Goal: Information Seeking & Learning: Check status

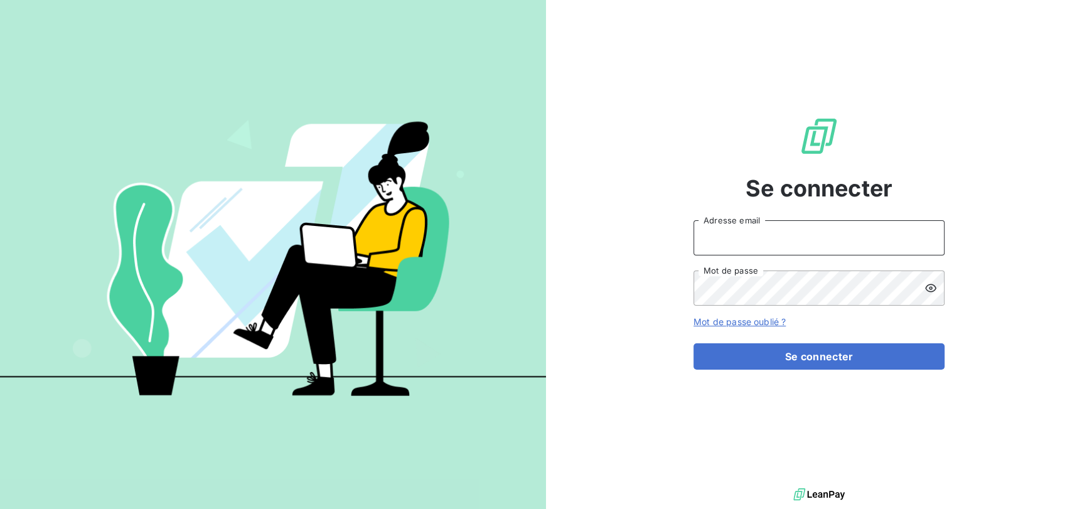
type input "gauthierlambert@reanova.fr"
click at [787, 341] on form "gauthierlambert@reanova.fr Adresse email Mot de passe Mot de passe oublié ? Se …" at bounding box center [818, 294] width 251 height 149
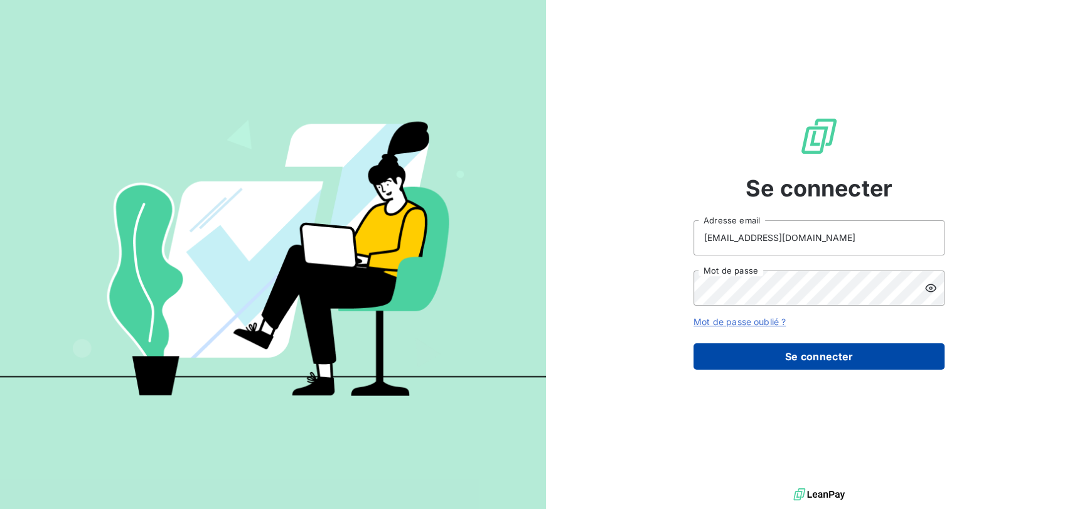
click at [789, 346] on button "Se connecter" at bounding box center [818, 356] width 251 height 26
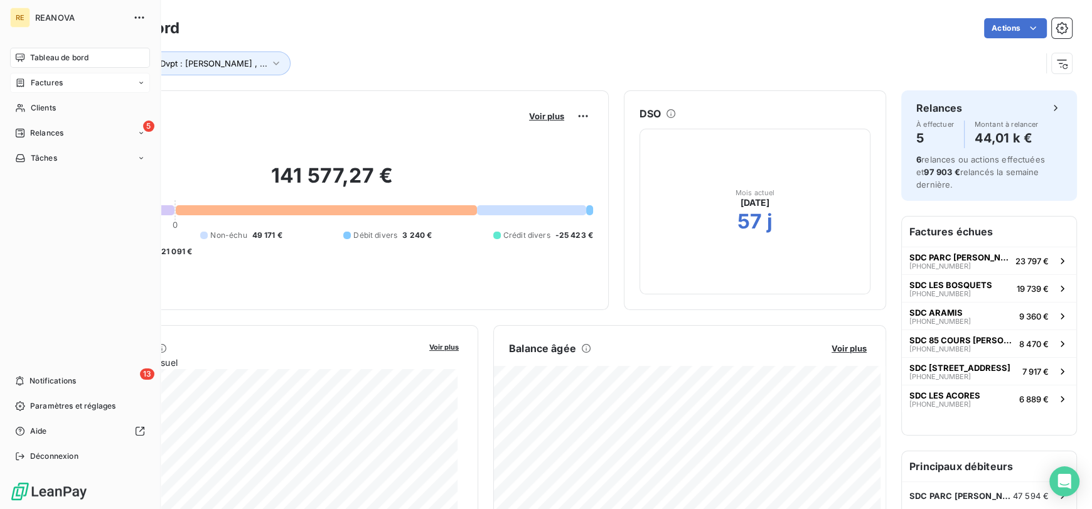
click at [75, 87] on div "Factures" at bounding box center [80, 83] width 140 height 20
click at [61, 114] on div "Factures" at bounding box center [87, 108] width 125 height 20
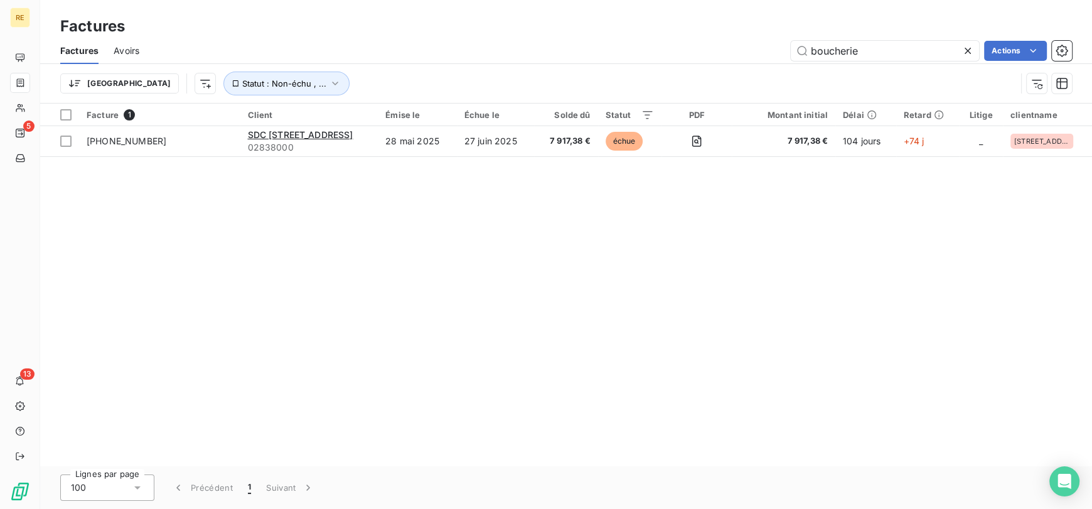
click at [689, 51] on div "boucherie Actions" at bounding box center [612, 51] width 917 height 20
click at [869, 53] on input "boucherie" at bounding box center [884, 51] width 188 height 20
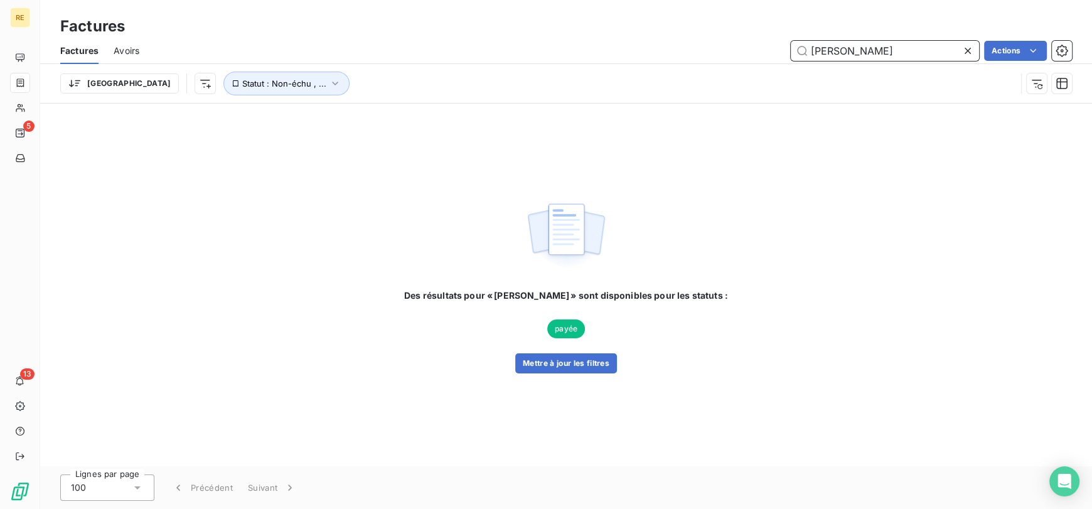
type input "lomba"
click at [563, 351] on div "Des résultats pour « lomba » sont disponibles pour les statuts : payée Mettre à…" at bounding box center [566, 331] width 324 height 84
click at [563, 358] on button "Mettre à jour les filtres" at bounding box center [566, 363] width 102 height 20
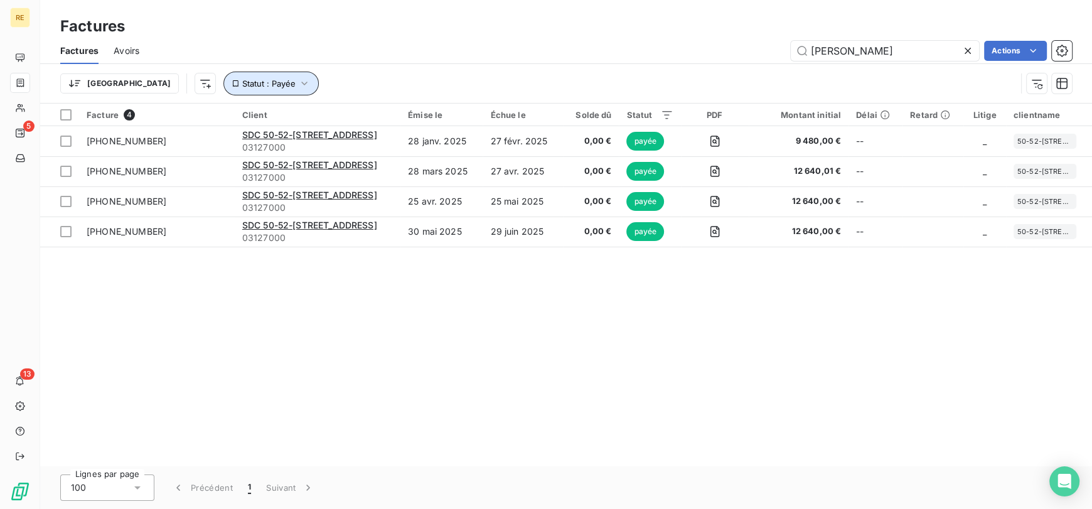
click at [242, 85] on span "Statut : Payée" at bounding box center [268, 83] width 53 height 10
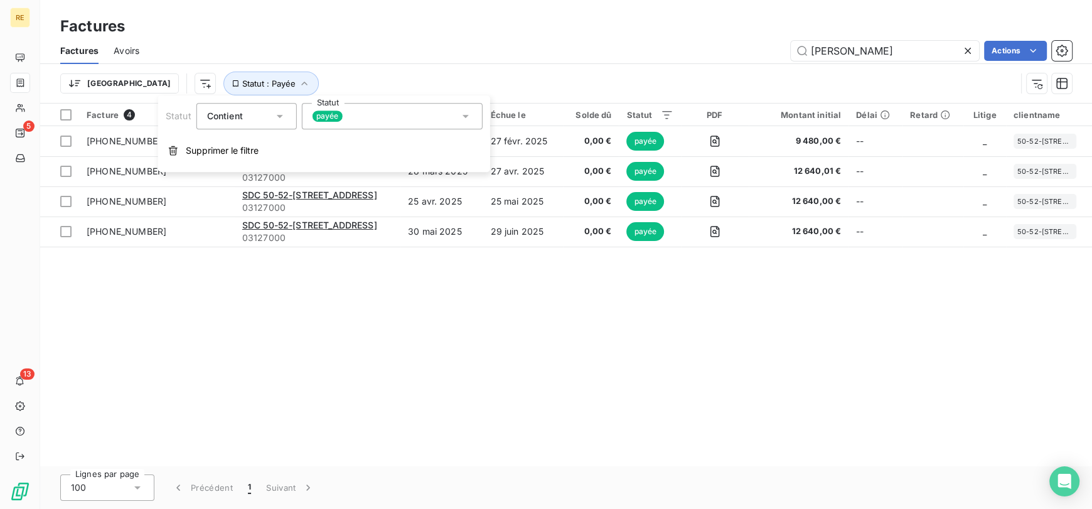
click at [395, 119] on div "payée" at bounding box center [392, 116] width 181 height 26
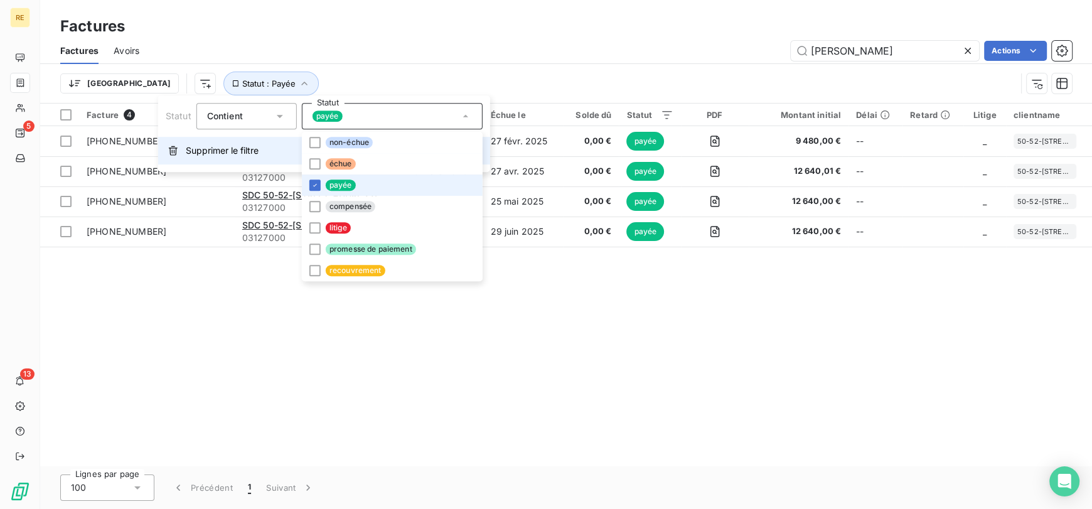
click at [226, 147] on span "Supprimer le filtre" at bounding box center [222, 150] width 73 height 13
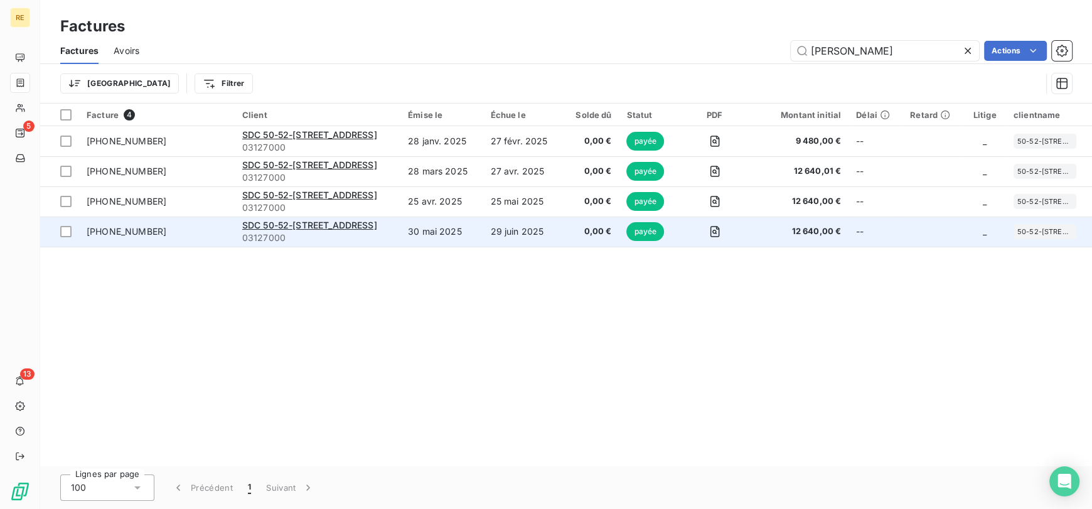
click at [502, 236] on td "29 juin 2025" at bounding box center [522, 231] width 80 height 30
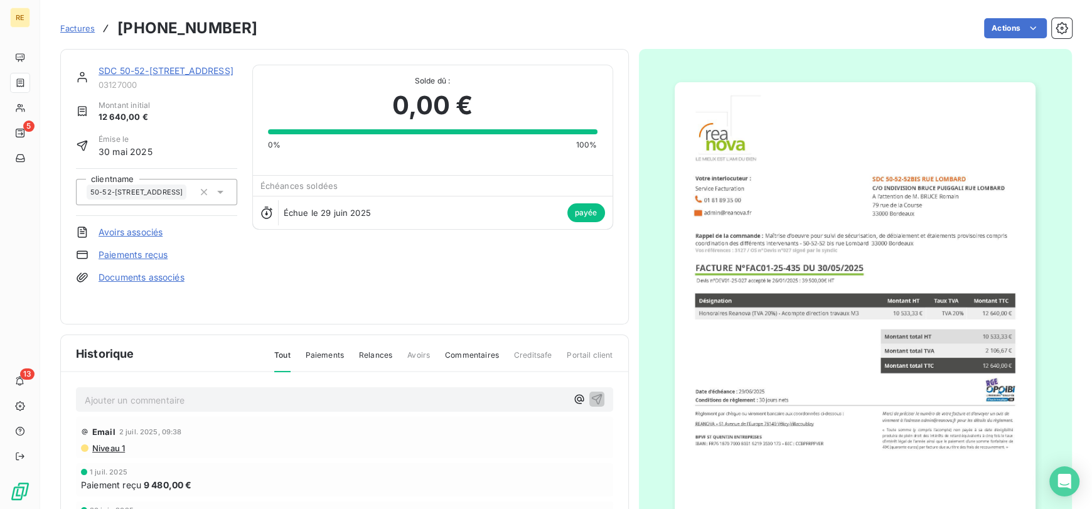
click at [82, 28] on span "Factures" at bounding box center [77, 28] width 35 height 10
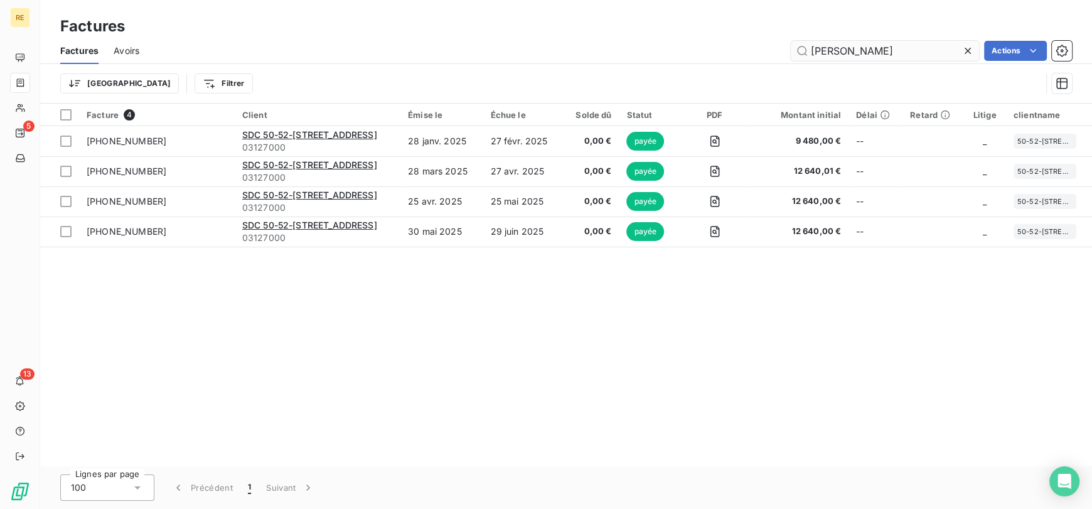
click at [874, 55] on input "lomba" at bounding box center [884, 51] width 188 height 20
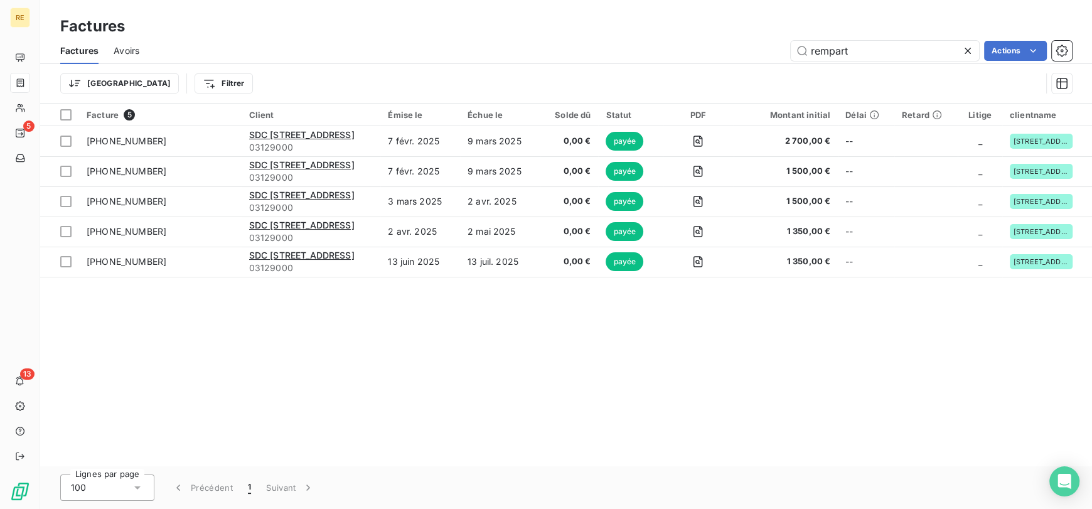
type input "rempart"
click at [580, 73] on div "Trier Filtrer" at bounding box center [550, 84] width 980 height 24
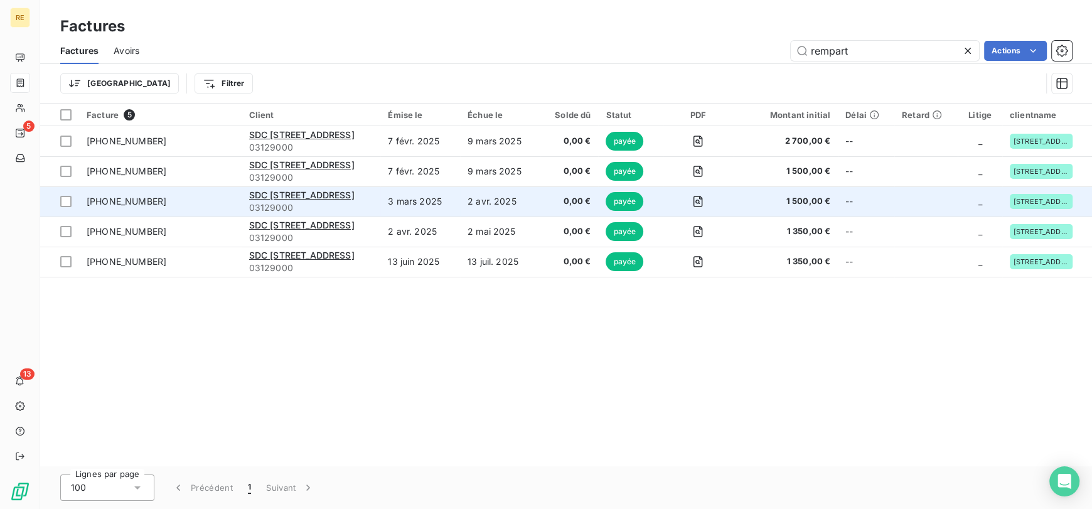
click at [438, 203] on td "3 mars 2025" at bounding box center [420, 201] width 80 height 30
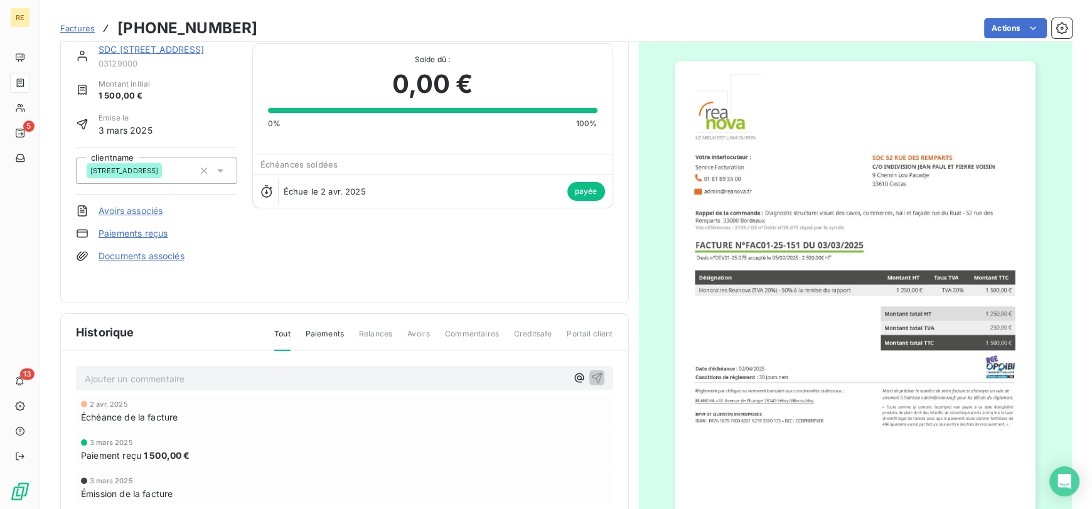
scroll to position [23, 0]
click at [73, 26] on span "Factures" at bounding box center [77, 28] width 35 height 10
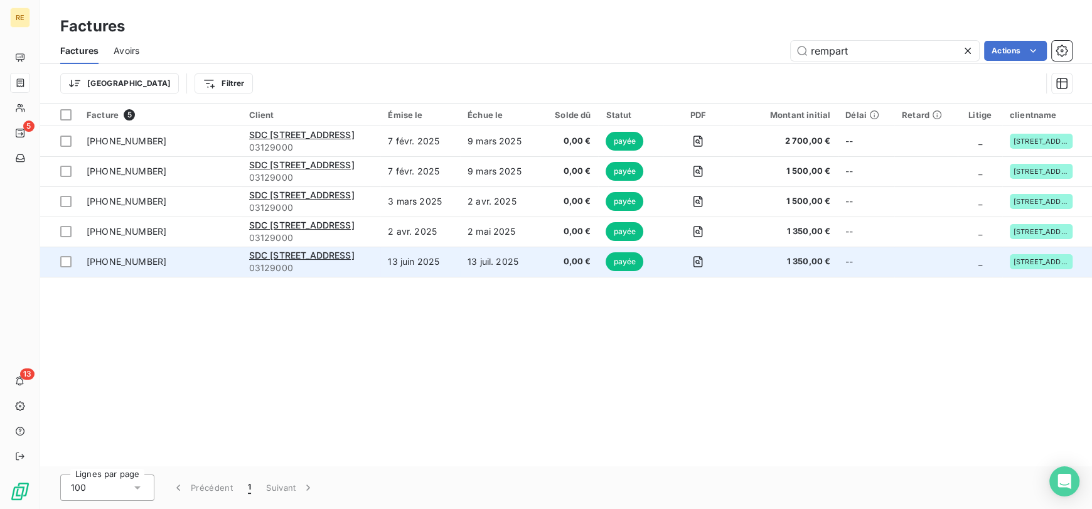
click at [460, 260] on td "13 juin 2025" at bounding box center [420, 262] width 80 height 30
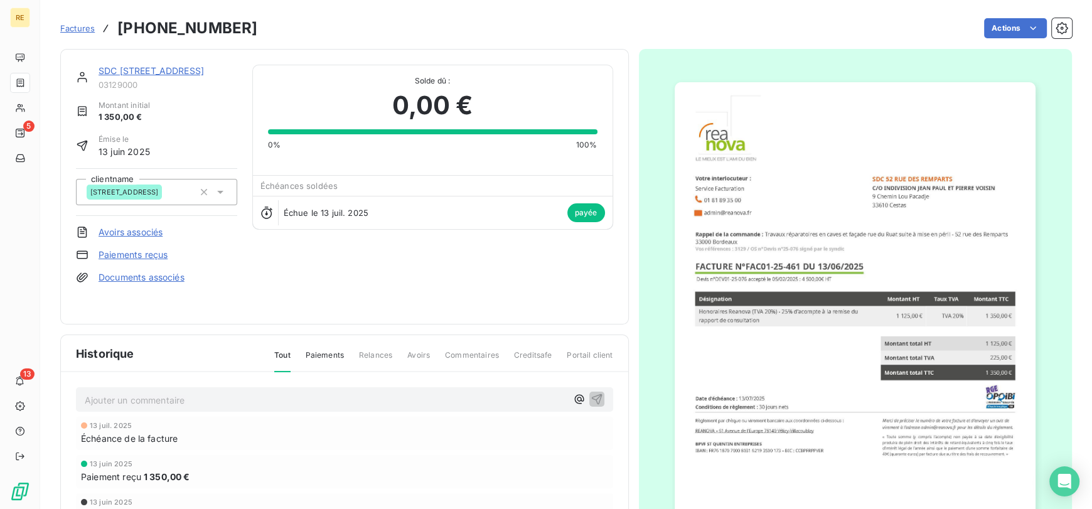
click at [90, 31] on span "Factures" at bounding box center [77, 28] width 35 height 10
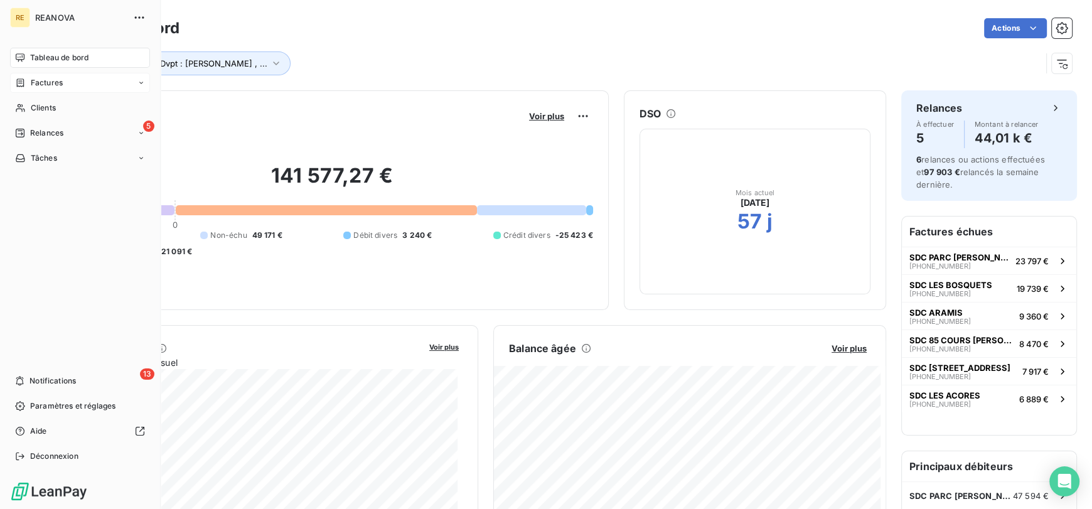
click at [60, 79] on span "Factures" at bounding box center [47, 82] width 32 height 11
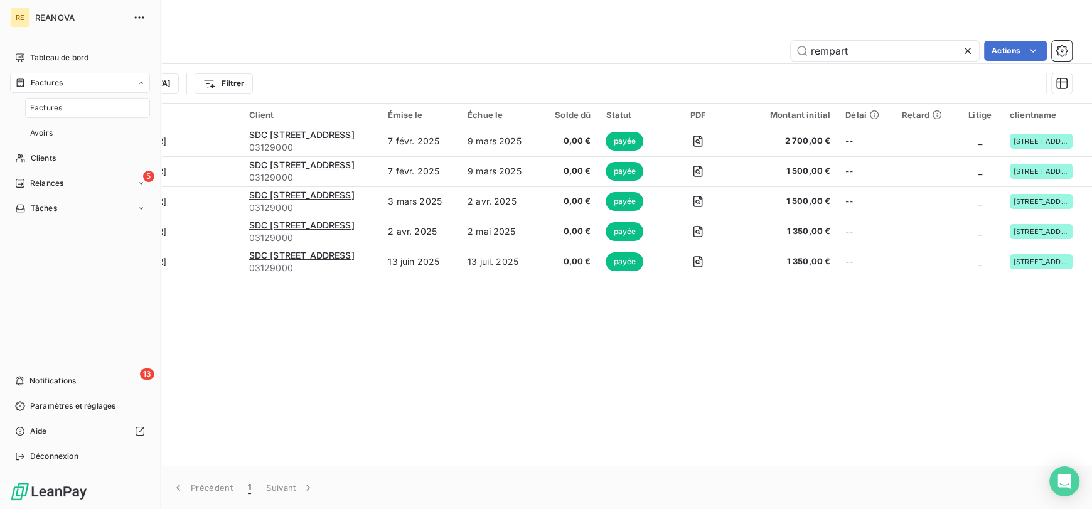
click at [82, 107] on div "Factures" at bounding box center [87, 108] width 125 height 20
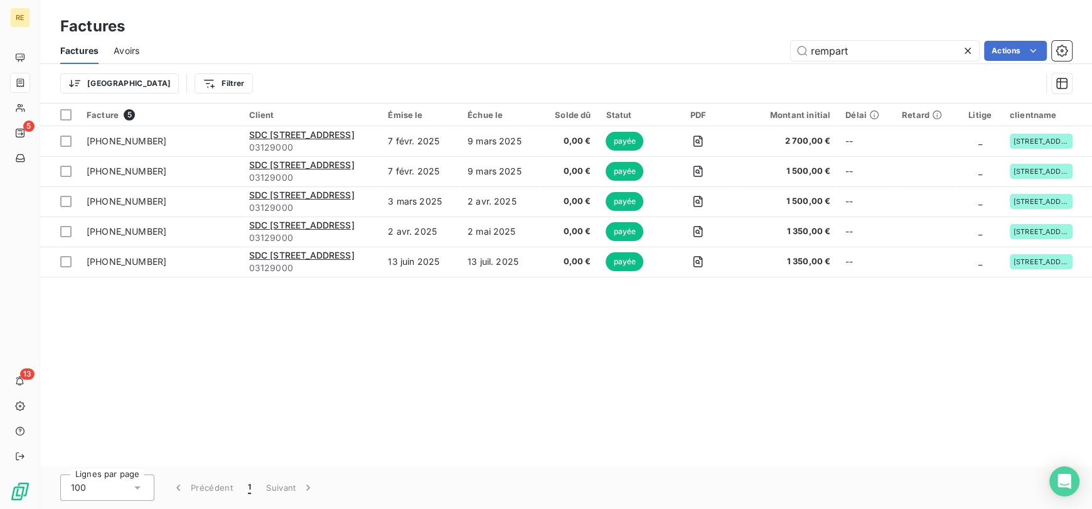
click at [292, 75] on div "Trier Filtrer" at bounding box center [550, 84] width 980 height 24
click at [962, 56] on icon at bounding box center [967, 51] width 13 height 13
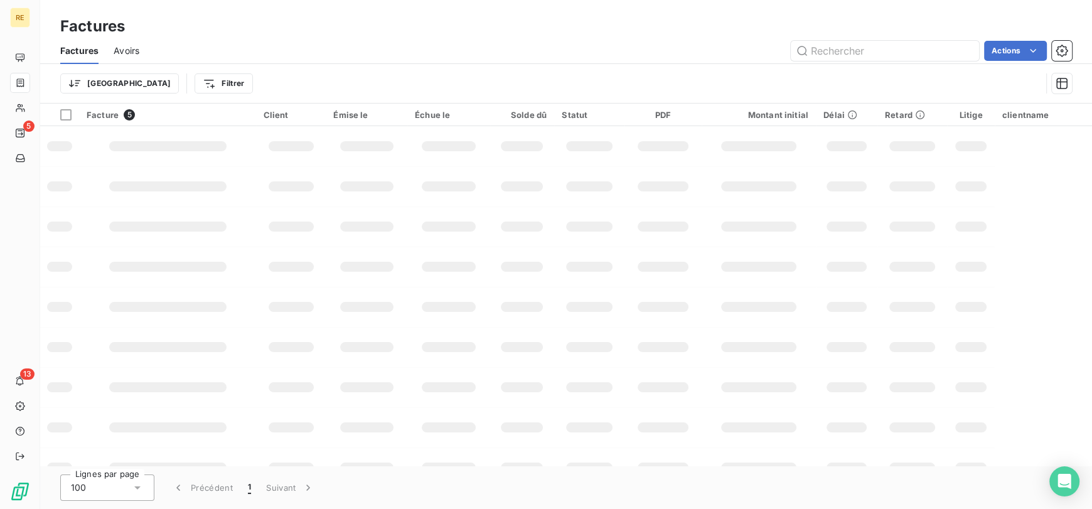
click at [562, 50] on div "Actions" at bounding box center [612, 51] width 917 height 20
click at [144, 87] on html "RE 5 13 Factures Factures Avoirs Actions Trier Filtrer Facture 5 Client Émise l…" at bounding box center [546, 254] width 1092 height 509
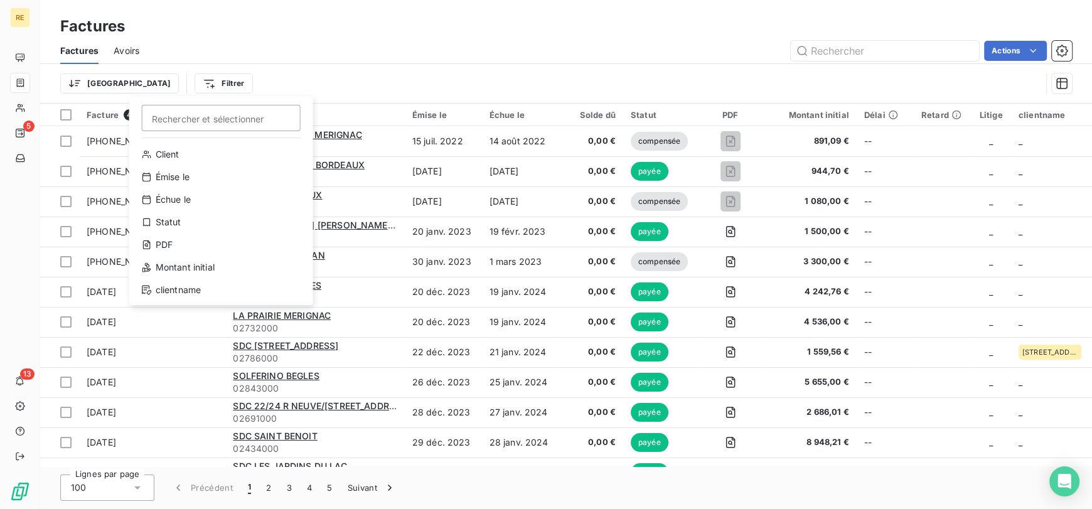
click at [307, 61] on html "RE 5 13 Factures Factures Avoirs Actions Trier Filtrer Rechercher et sélectionn…" at bounding box center [546, 254] width 1092 height 509
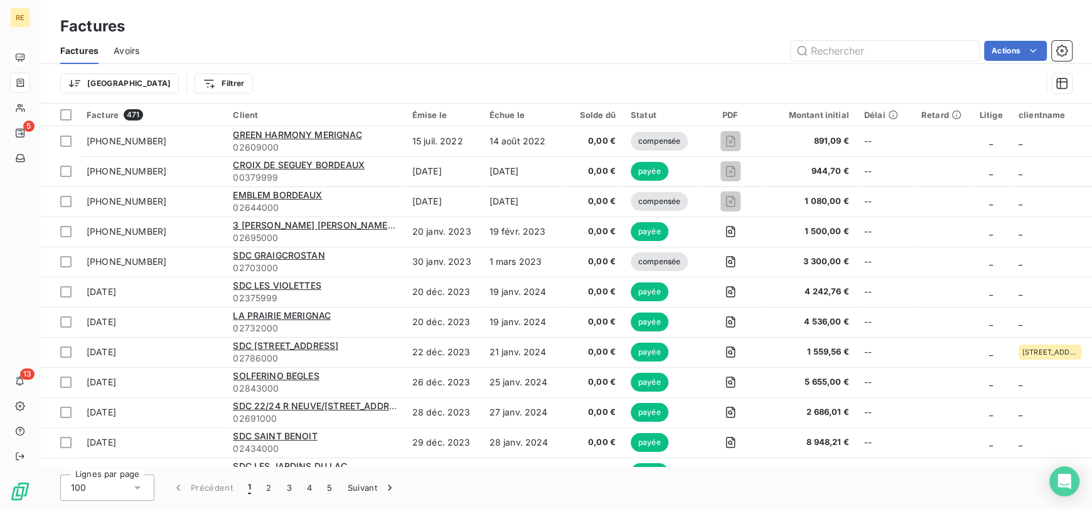
click at [26, 57] on div at bounding box center [20, 58] width 20 height 20
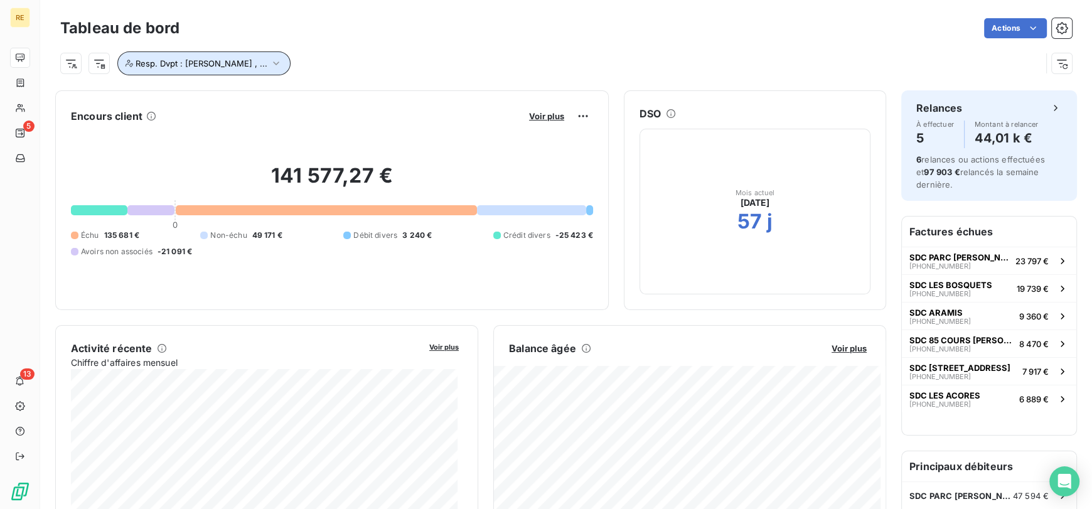
click at [242, 70] on button "Resp. Dvpt : Gauthier Lambert , ..." at bounding box center [203, 63] width 173 height 24
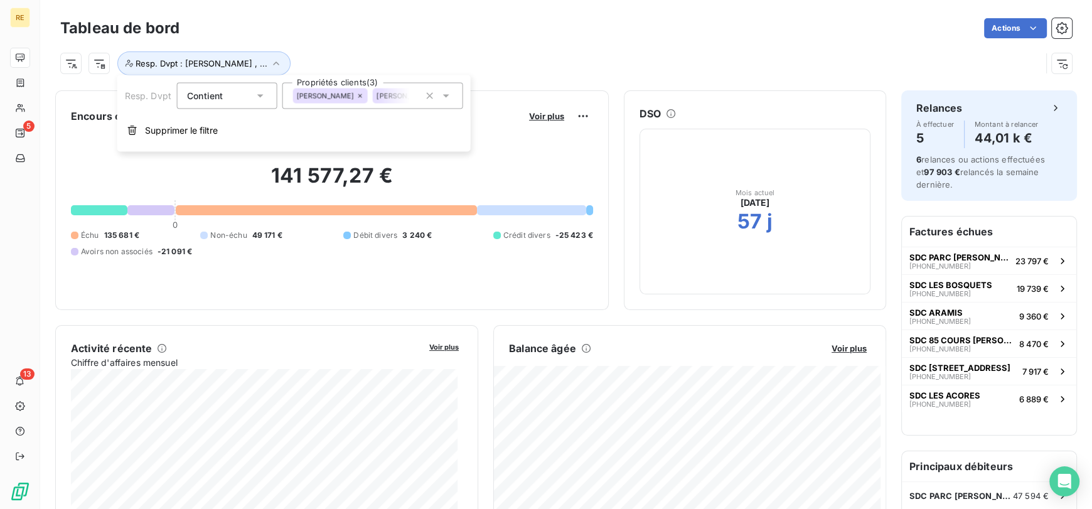
click at [381, 93] on span "[PERSON_NAME]" at bounding box center [405, 96] width 58 height 8
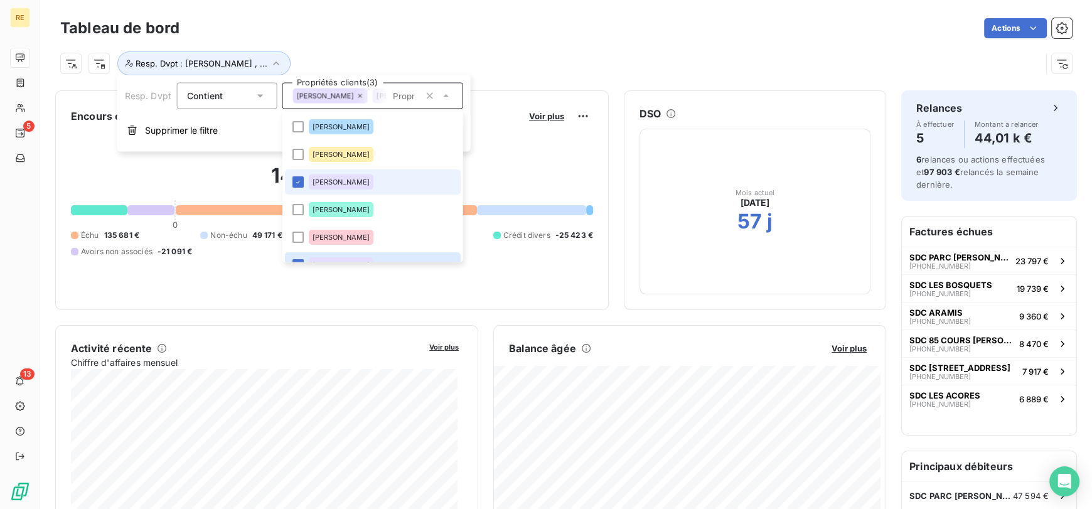
click at [348, 178] on span "[PERSON_NAME]" at bounding box center [341, 182] width 58 height 8
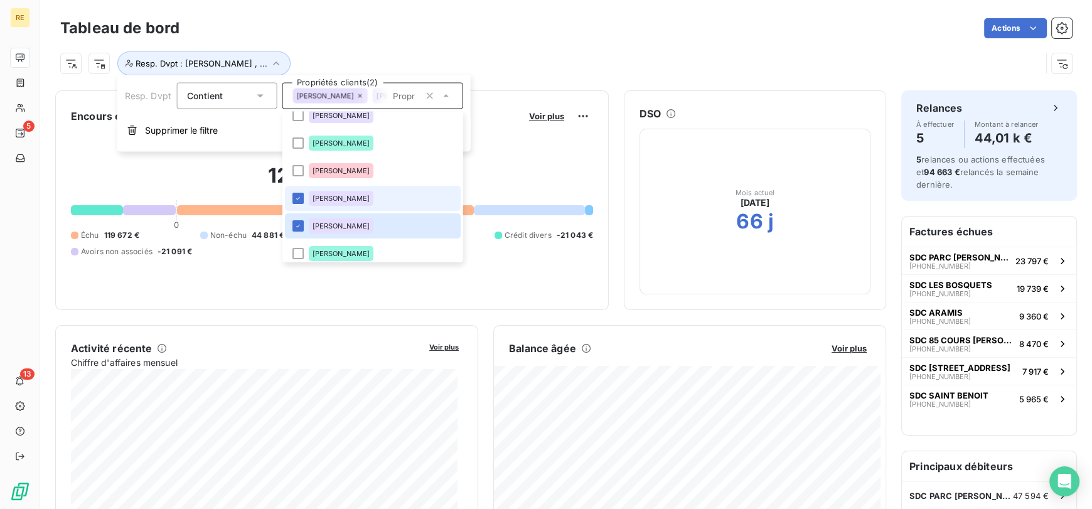
scroll to position [76, 0]
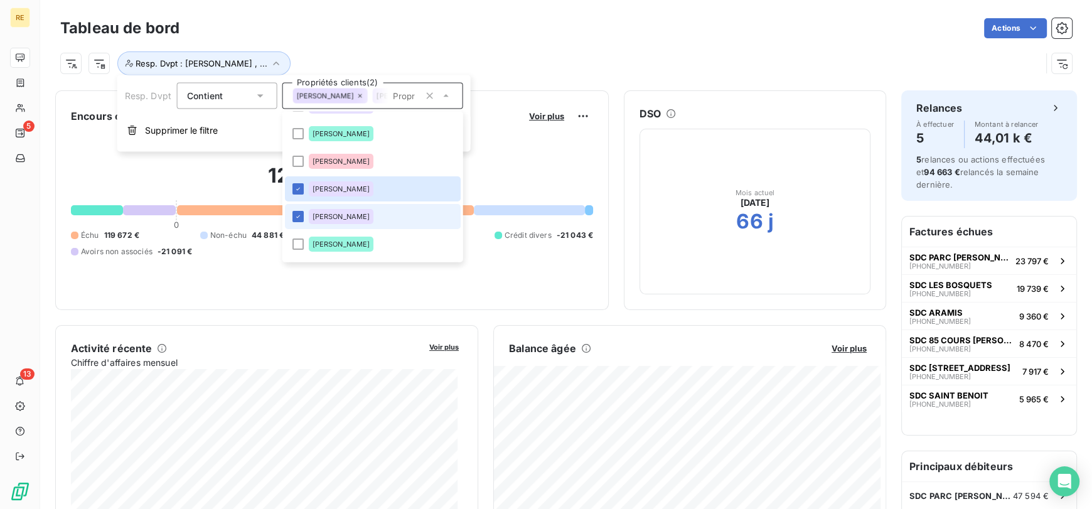
click at [369, 218] on span "[PERSON_NAME]" at bounding box center [341, 217] width 58 height 8
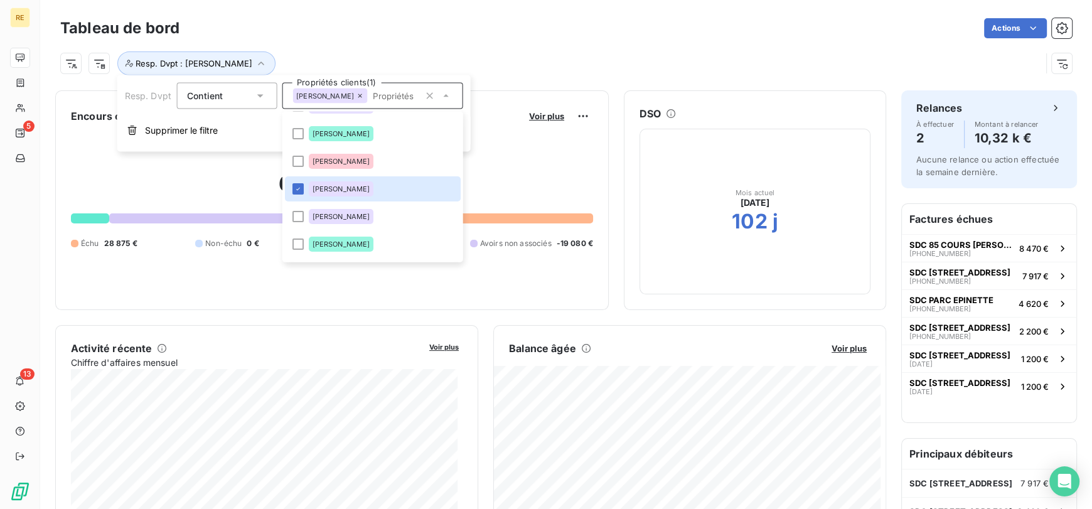
click at [386, 40] on div "Tableau de bord Actions" at bounding box center [565, 28] width 1011 height 26
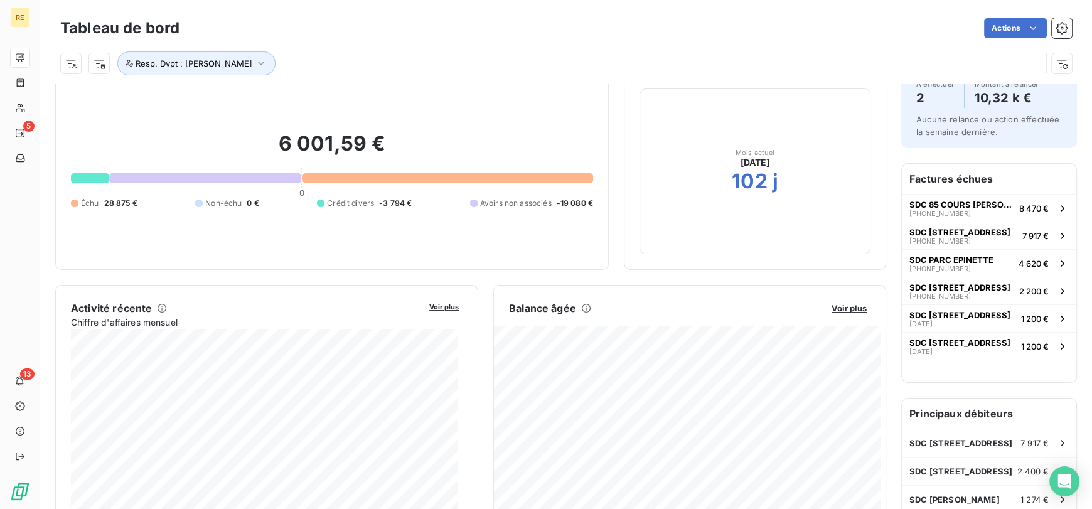
scroll to position [48, 0]
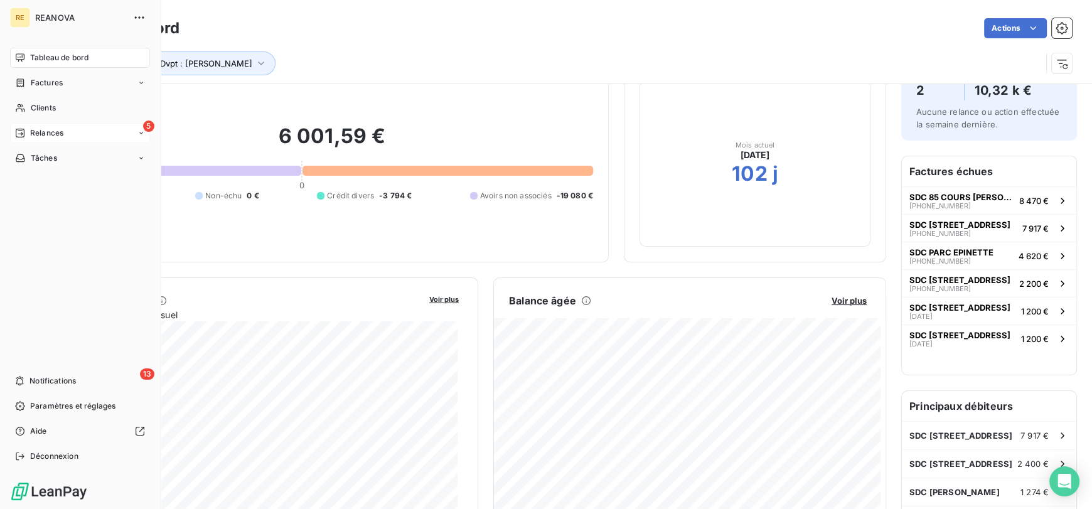
click at [132, 141] on div "5 Relances" at bounding box center [80, 133] width 140 height 20
click at [130, 138] on div "5 Relances" at bounding box center [80, 133] width 140 height 20
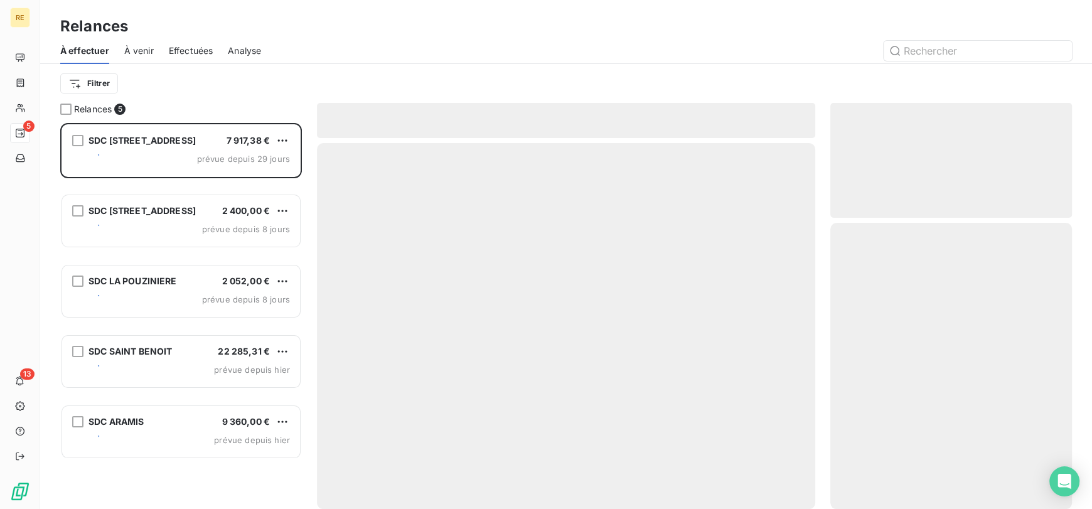
scroll to position [375, 231]
click at [397, 51] on div at bounding box center [673, 51] width 795 height 20
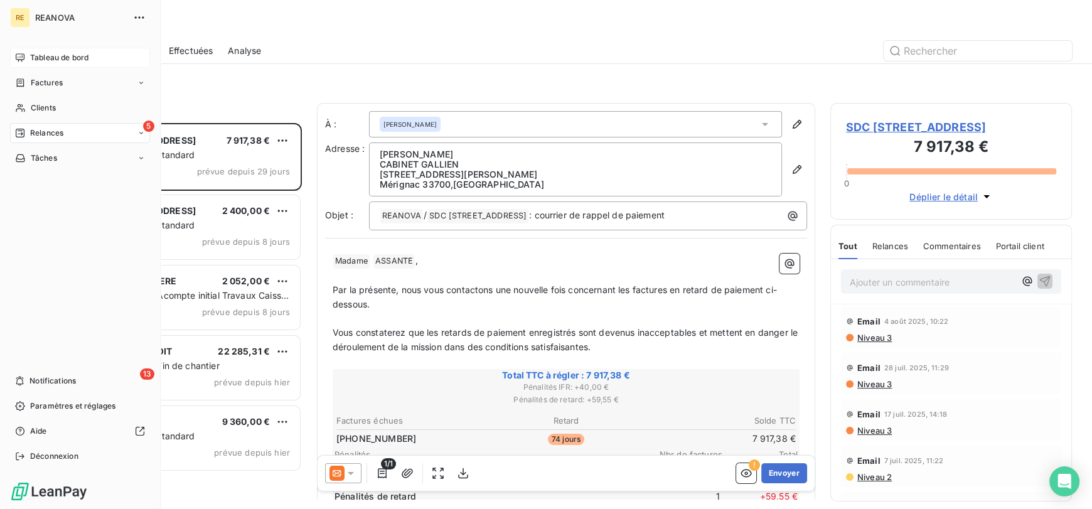
click at [55, 60] on span "Tableau de bord" at bounding box center [59, 57] width 58 height 11
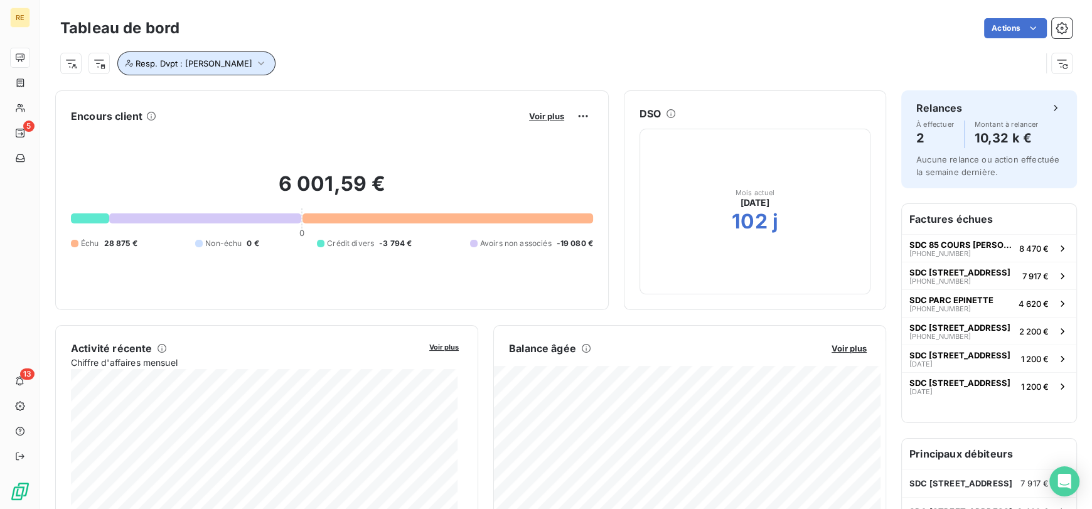
click at [253, 70] on button "Resp. Dvpt : [PERSON_NAME]" at bounding box center [196, 63] width 158 height 24
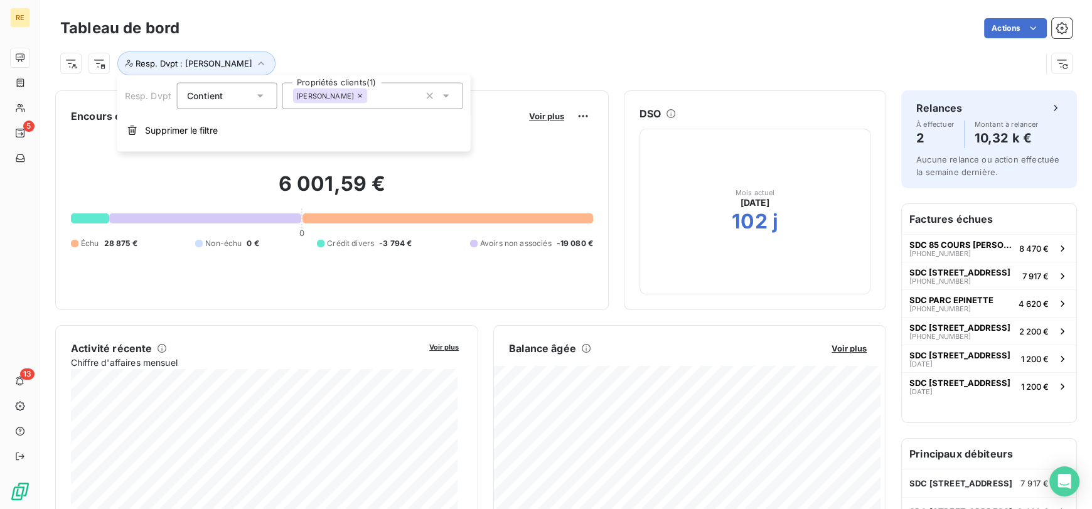
click at [435, 51] on div "Resp. Dvpt : [PERSON_NAME]" at bounding box center [550, 63] width 980 height 24
click at [529, 112] on span "Voir plus" at bounding box center [546, 116] width 35 height 10
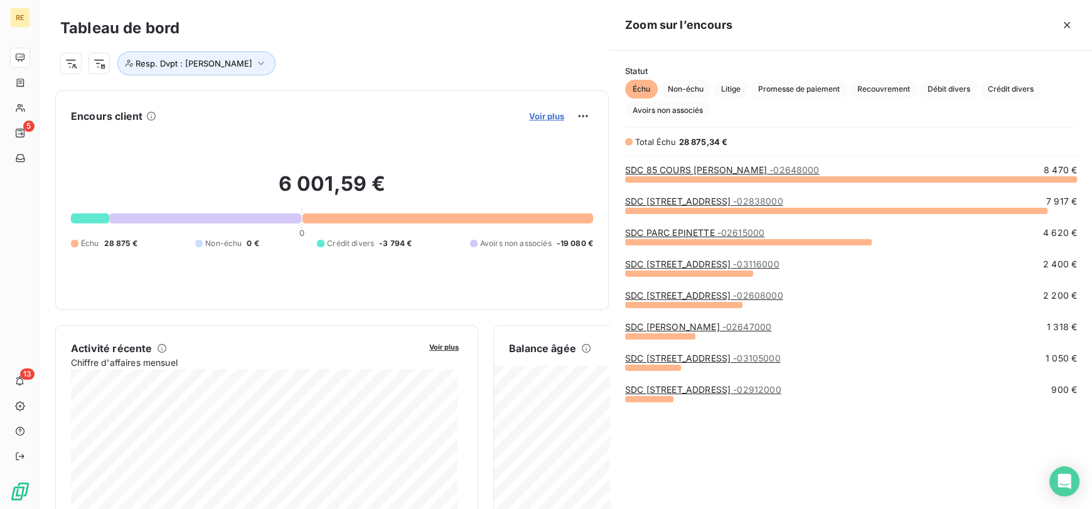
scroll to position [319, 472]
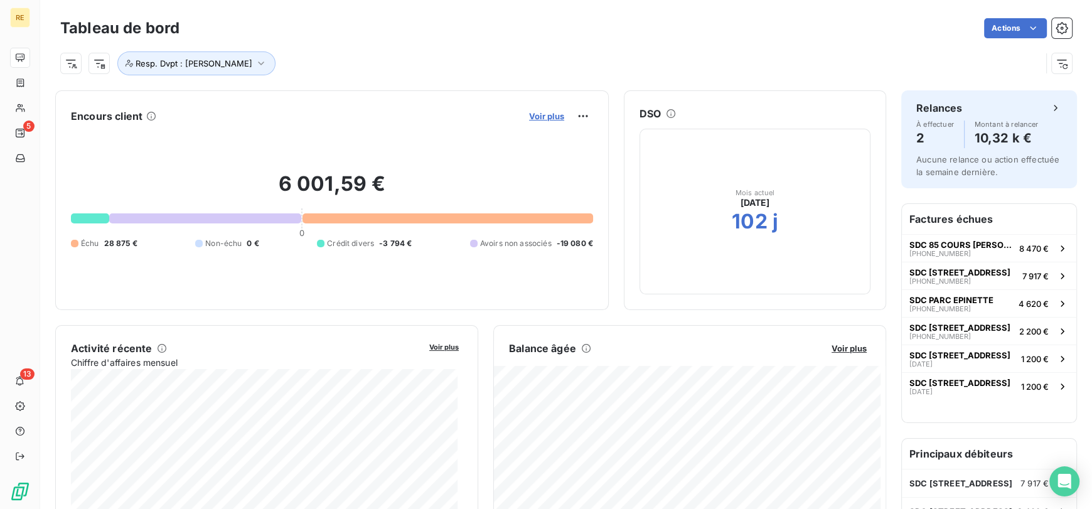
click at [550, 114] on span "Voir plus" at bounding box center [546, 116] width 35 height 10
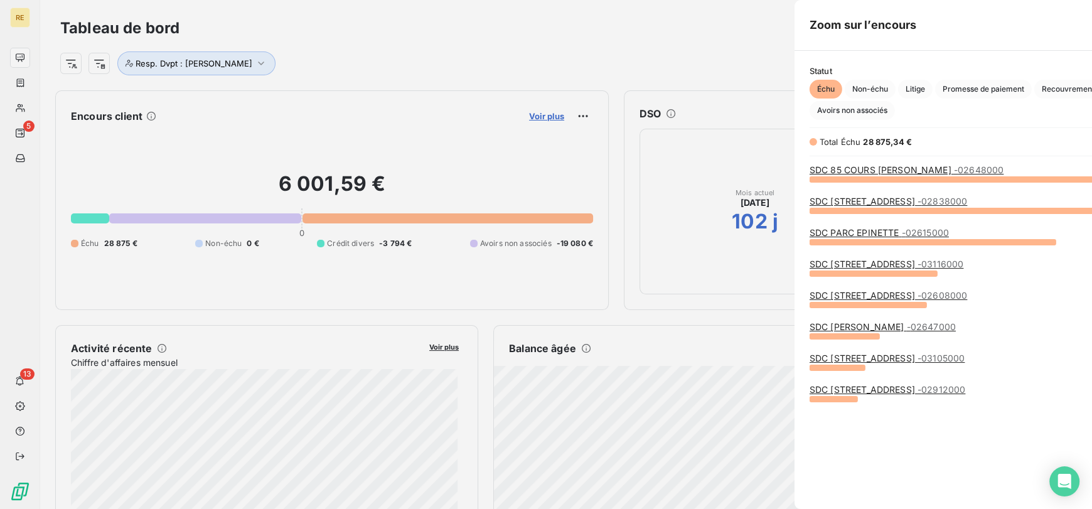
scroll to position [319, 472]
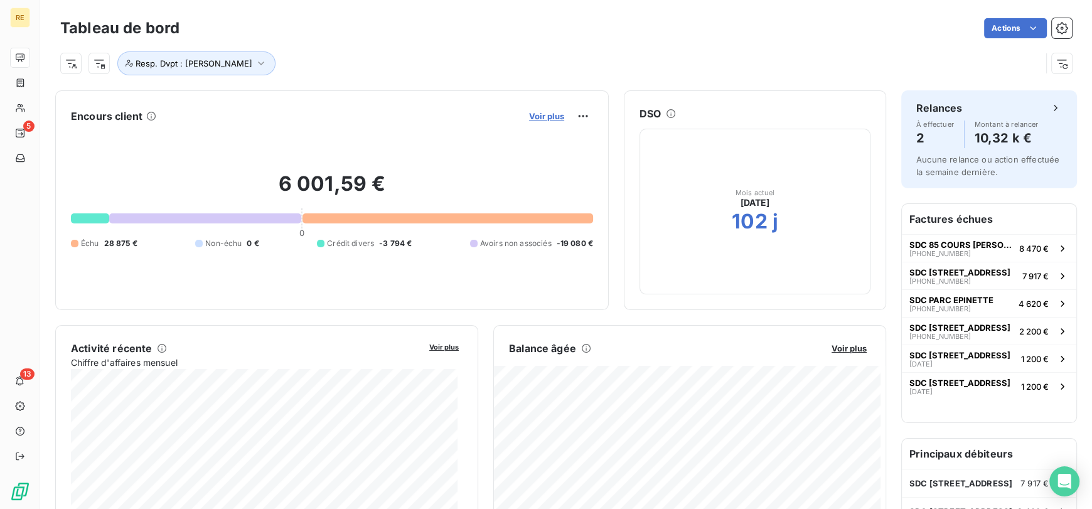
click at [532, 112] on span "Voir plus" at bounding box center [546, 116] width 35 height 10
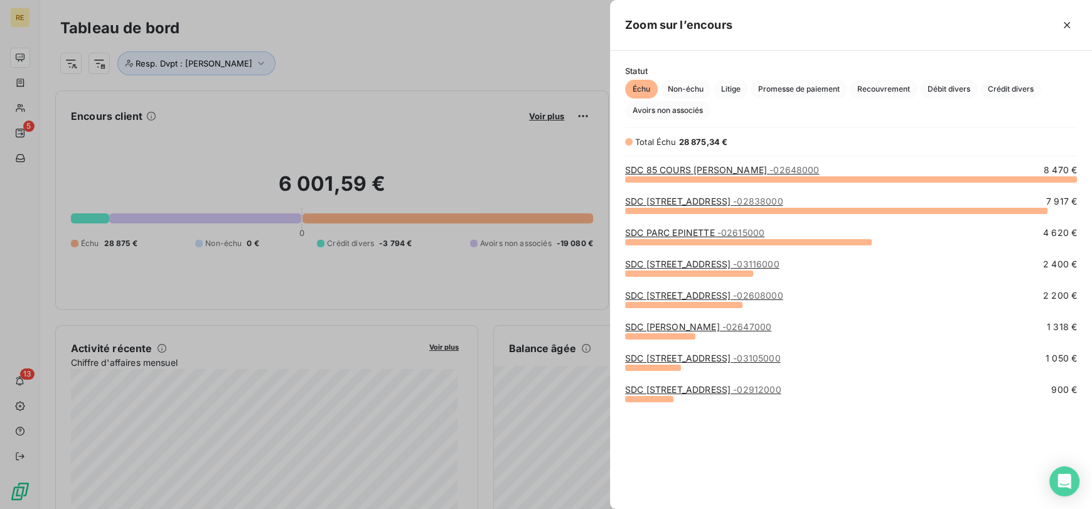
scroll to position [319, 472]
click at [692, 234] on link "SDC PARC EPINETTE - 02615000" at bounding box center [694, 232] width 139 height 11
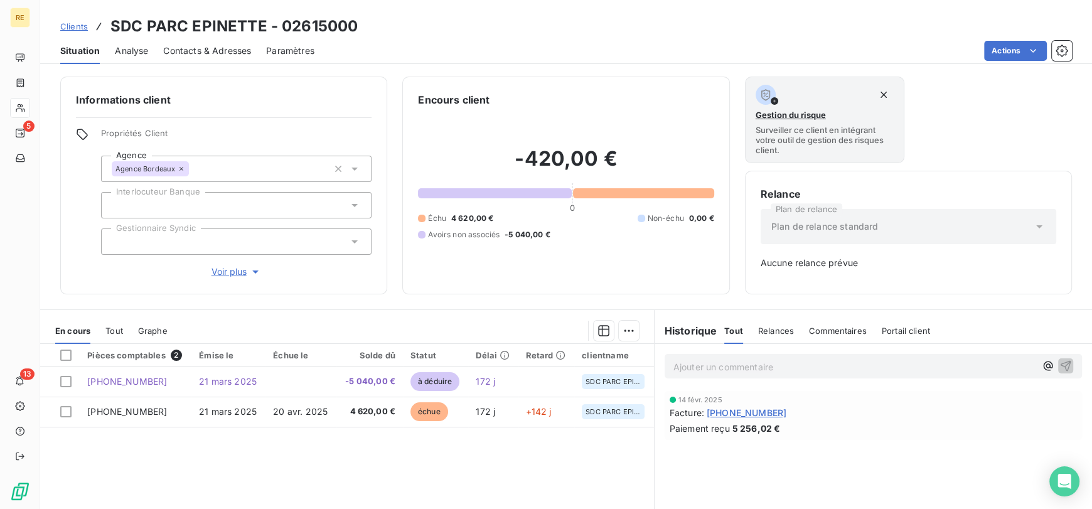
click at [74, 24] on span "Clients" at bounding box center [74, 26] width 28 height 10
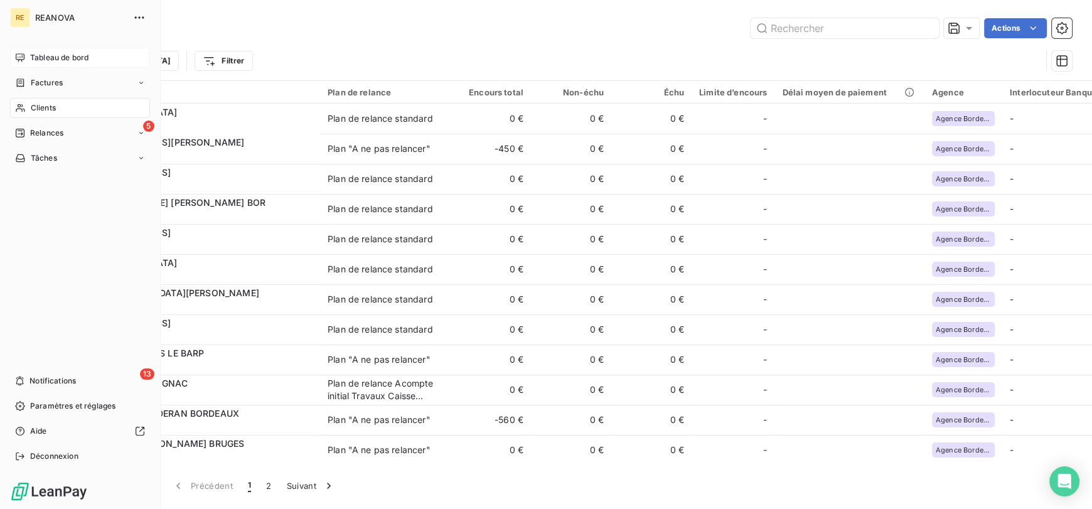
click at [48, 65] on div "Tableau de bord" at bounding box center [80, 58] width 140 height 20
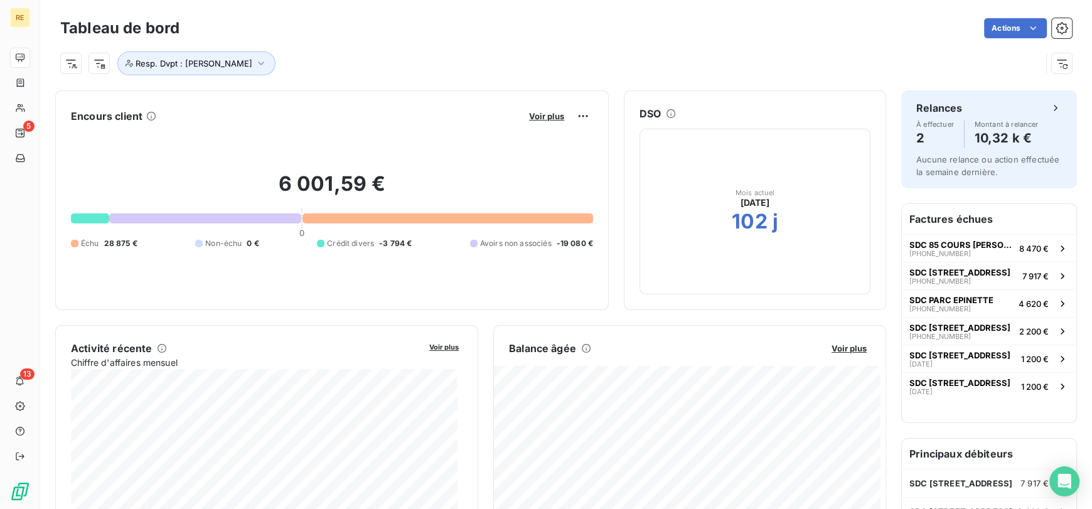
click at [541, 122] on div "Voir plus" at bounding box center [559, 116] width 68 height 20
click at [539, 119] on span "Voir plus" at bounding box center [546, 116] width 35 height 10
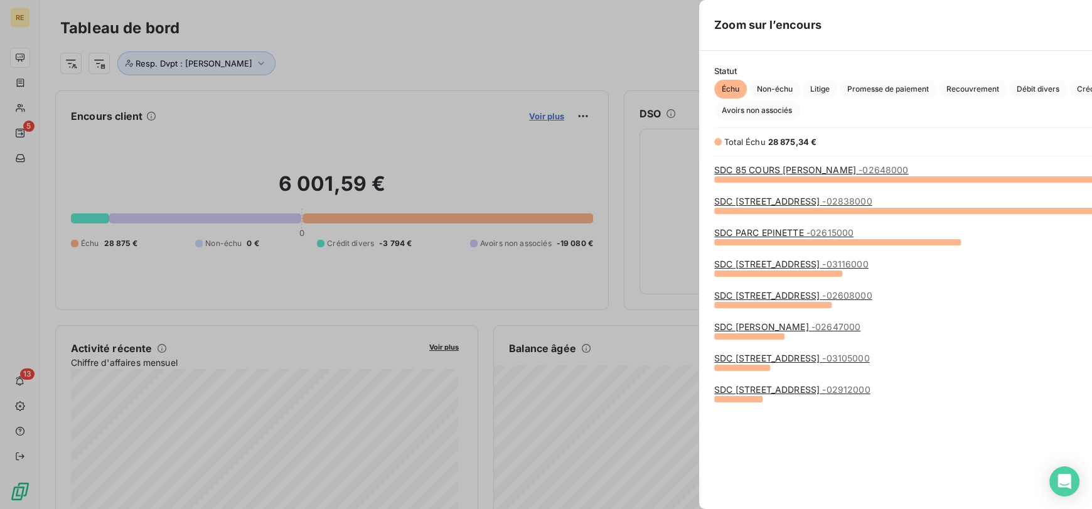
scroll to position [499, 472]
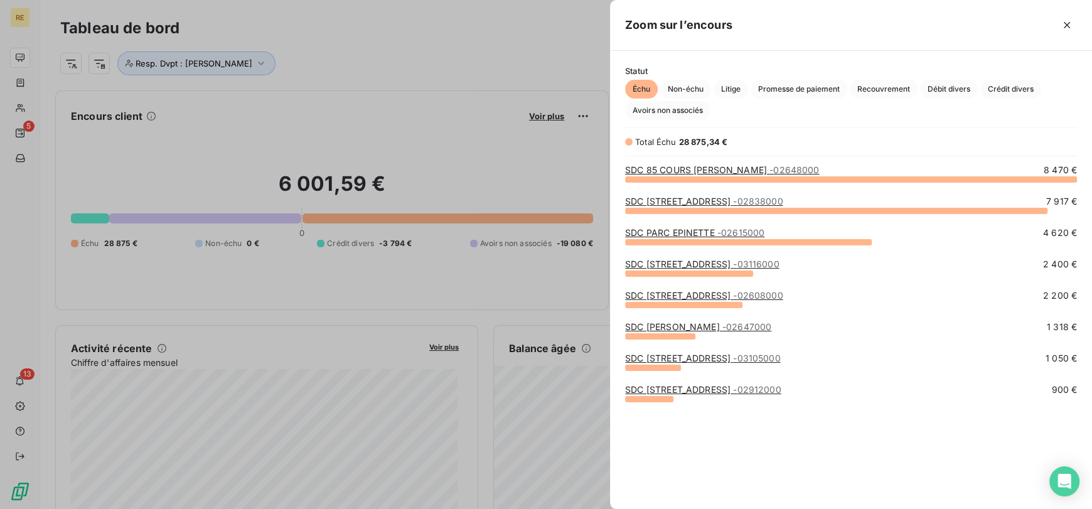
click at [594, 42] on div at bounding box center [546, 254] width 1092 height 509
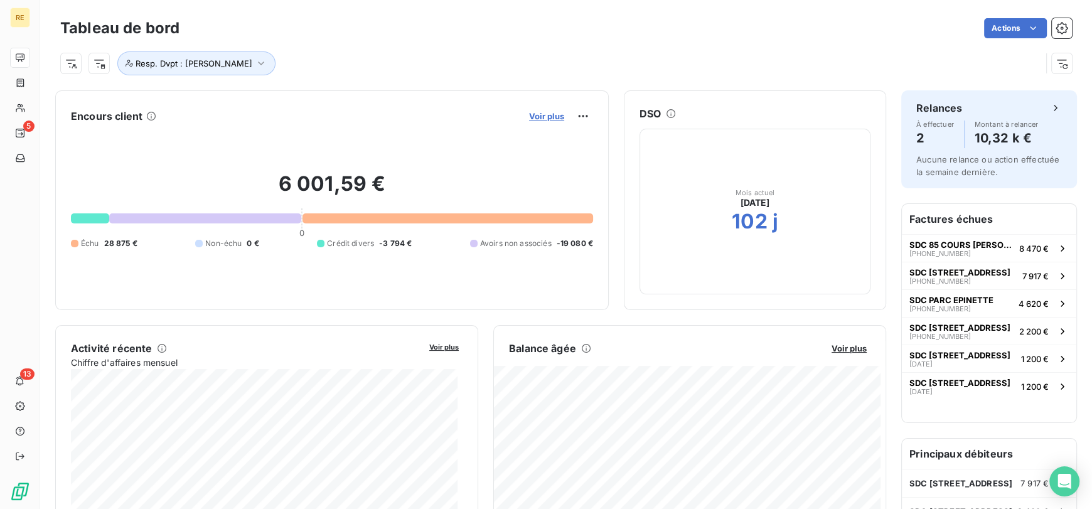
click at [538, 119] on span "Voir plus" at bounding box center [546, 116] width 35 height 10
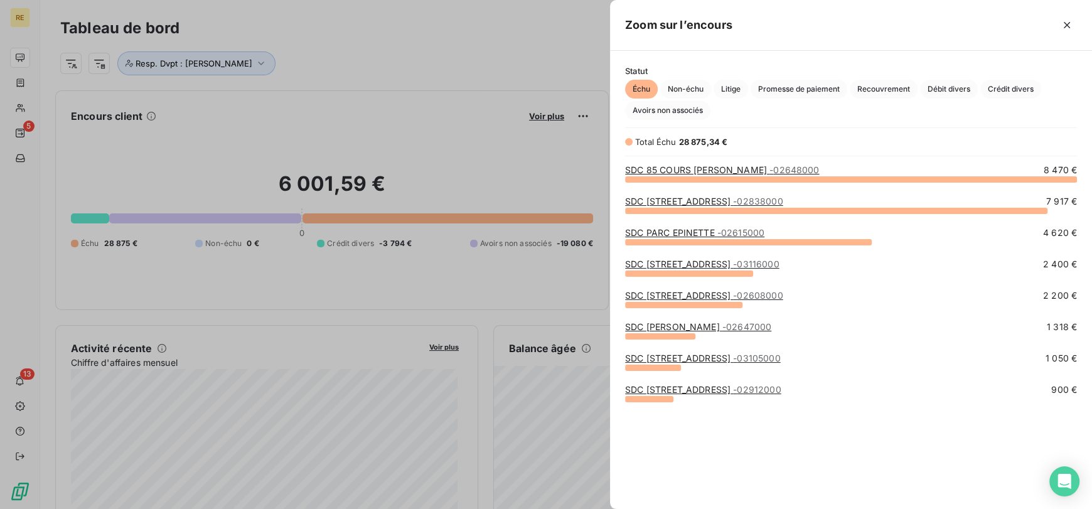
click at [534, 70] on div at bounding box center [546, 254] width 1092 height 509
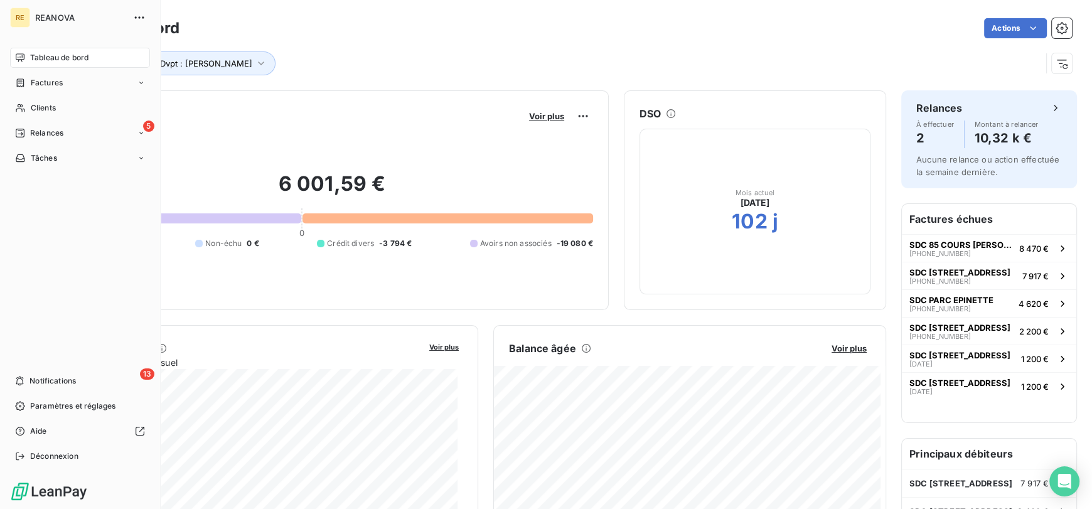
click at [42, 56] on span "Tableau de bord" at bounding box center [59, 57] width 58 height 11
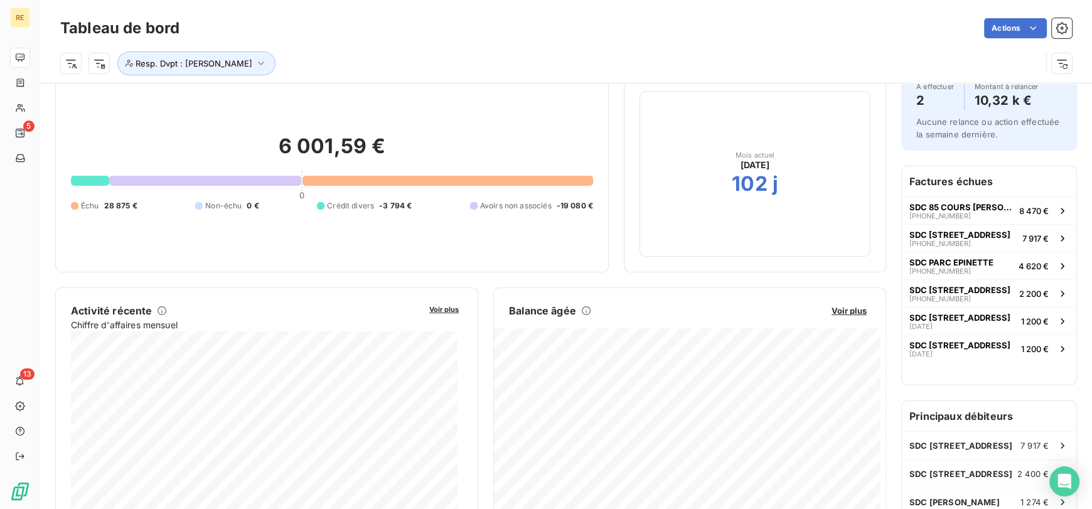
scroll to position [0, 0]
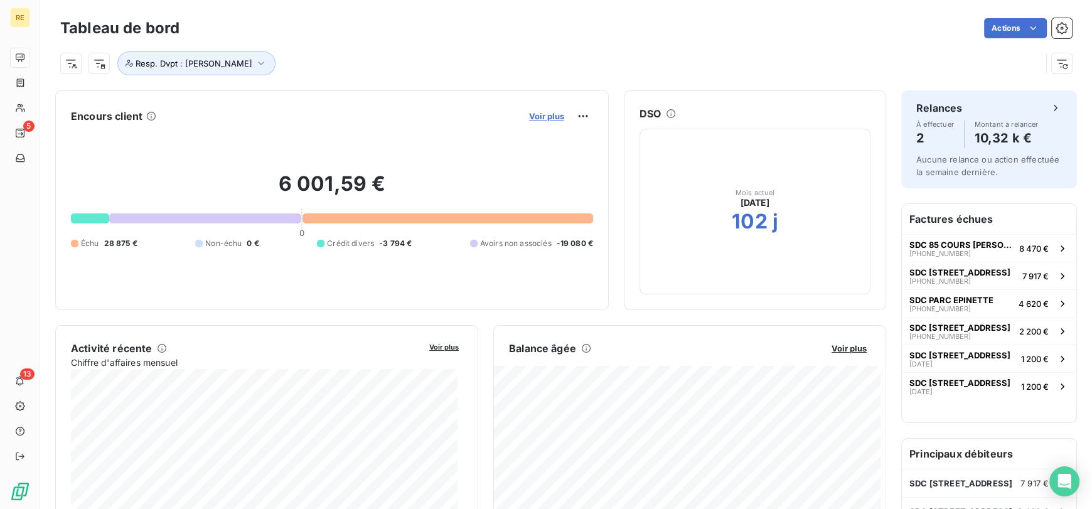
click at [536, 118] on span "Voir plus" at bounding box center [546, 116] width 35 height 10
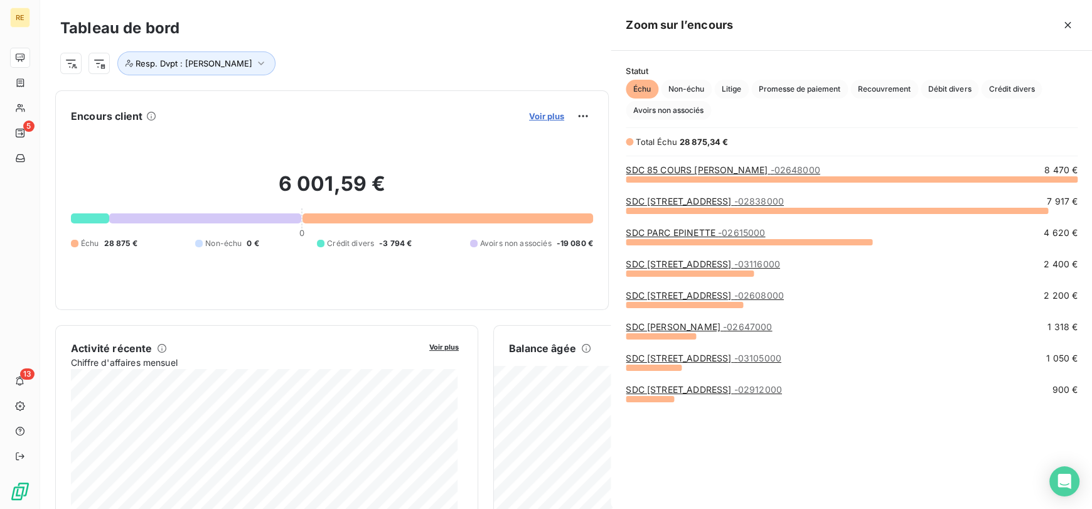
scroll to position [499, 472]
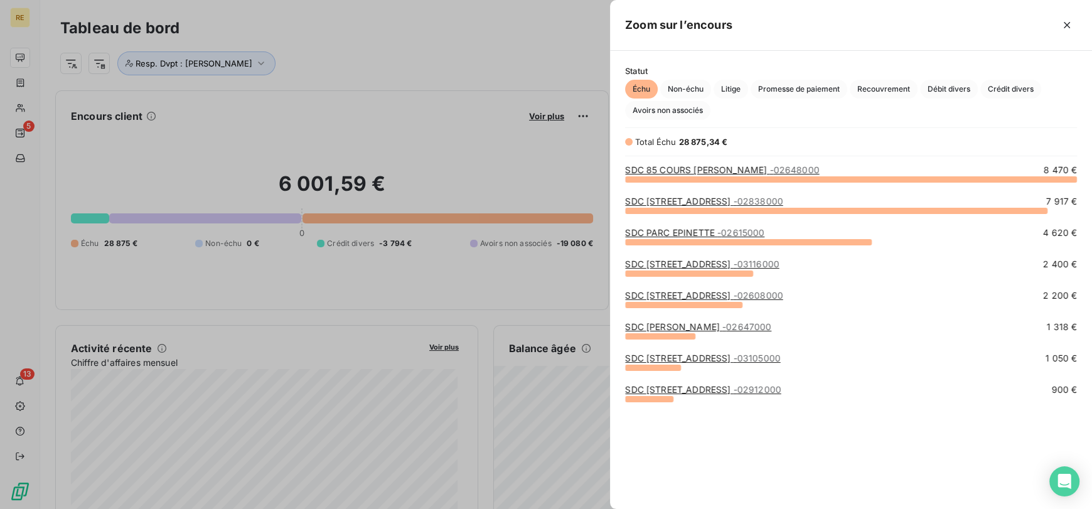
click at [706, 233] on link "SDC PARC EPINETTE - 02615000" at bounding box center [694, 232] width 139 height 11
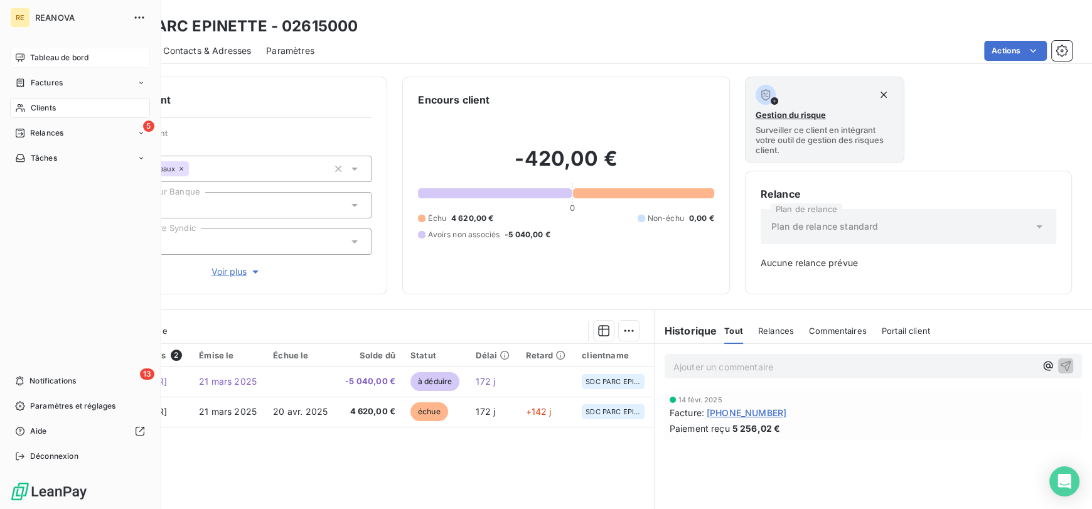
click at [51, 53] on span "Tableau de bord" at bounding box center [59, 57] width 58 height 11
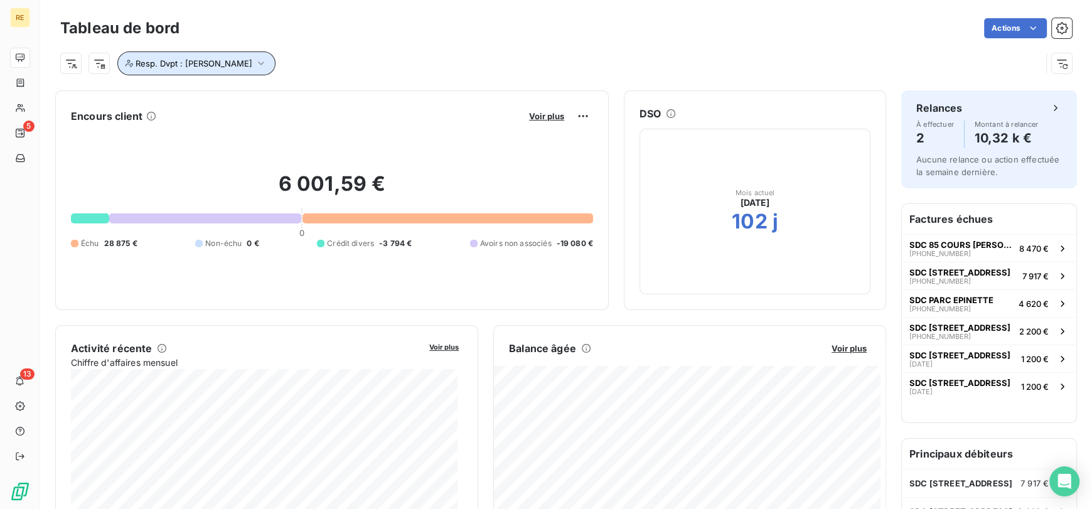
click at [271, 72] on button "Resp. Dvpt : [PERSON_NAME]" at bounding box center [196, 63] width 158 height 24
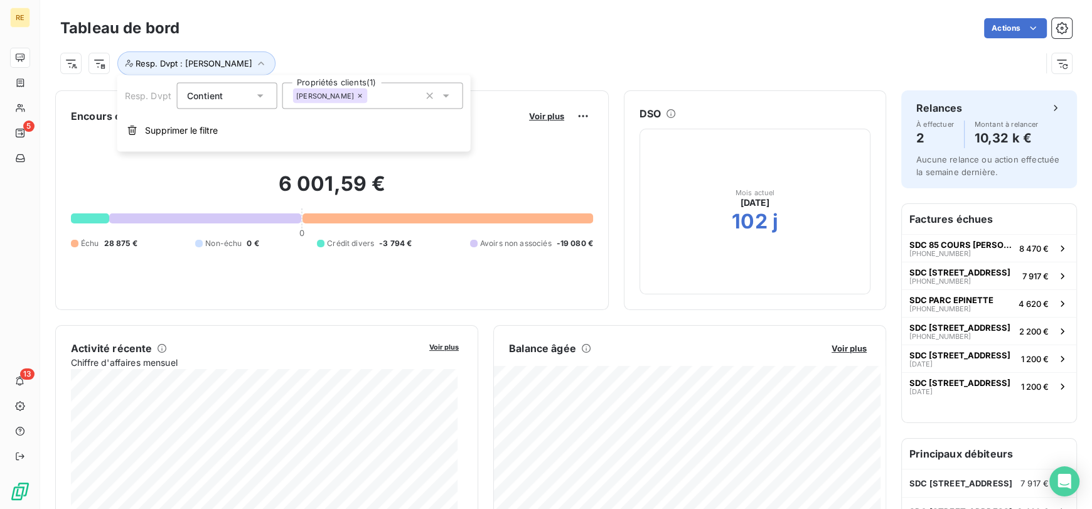
click at [326, 96] on span "[PERSON_NAME]" at bounding box center [325, 96] width 58 height 8
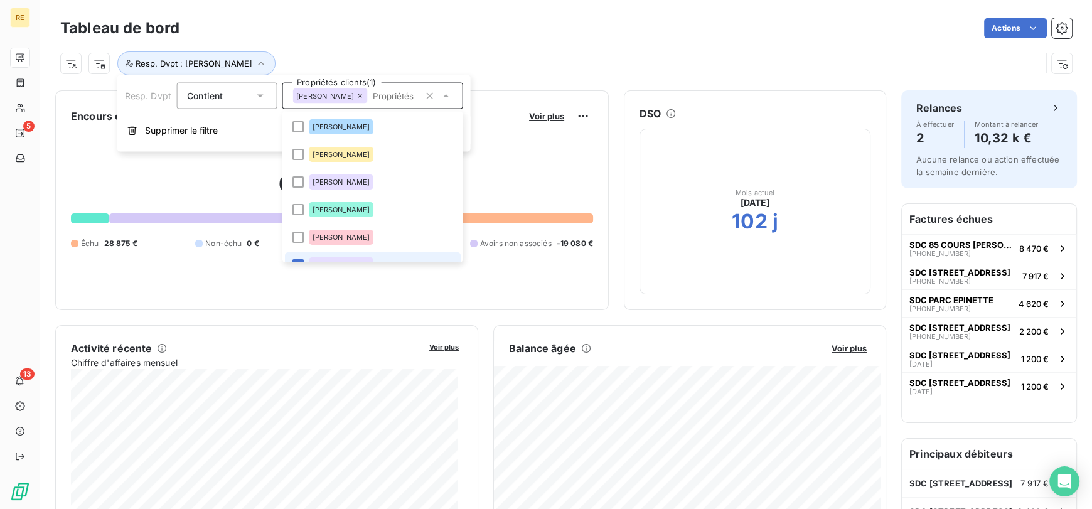
scroll to position [14, 0]
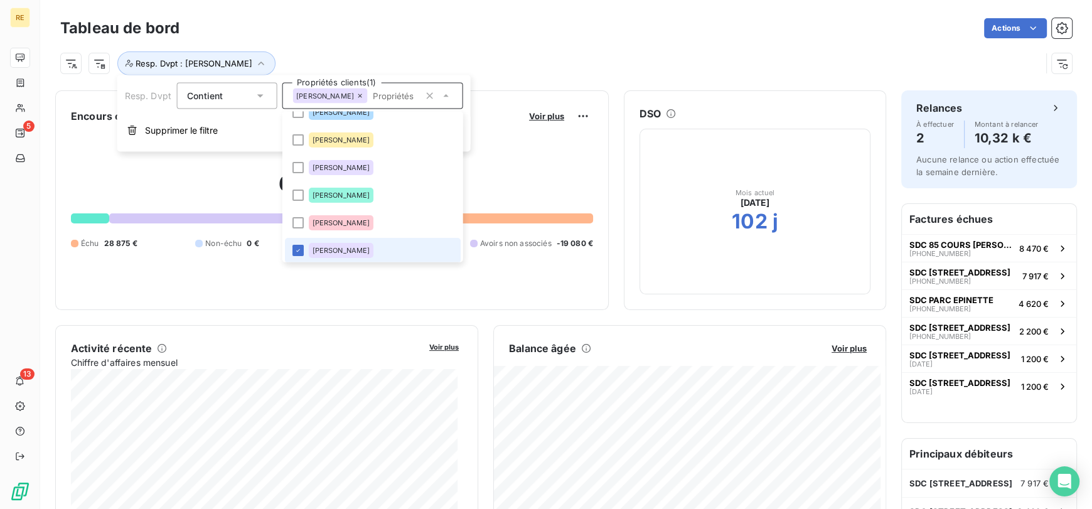
click at [334, 248] on span "[PERSON_NAME]" at bounding box center [341, 251] width 58 height 8
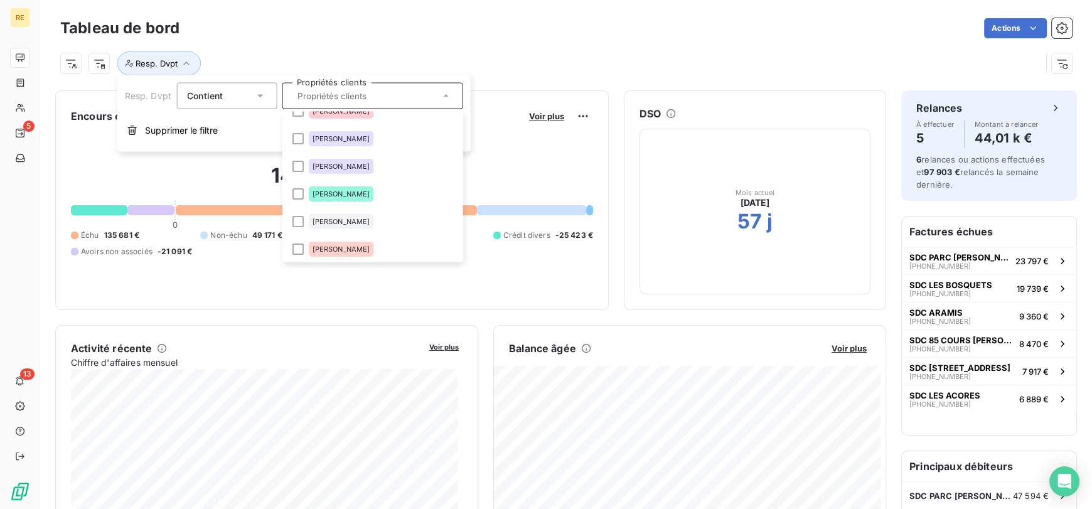
scroll to position [127, 0]
click at [398, 168] on li "[PERSON_NAME]" at bounding box center [372, 165] width 176 height 25
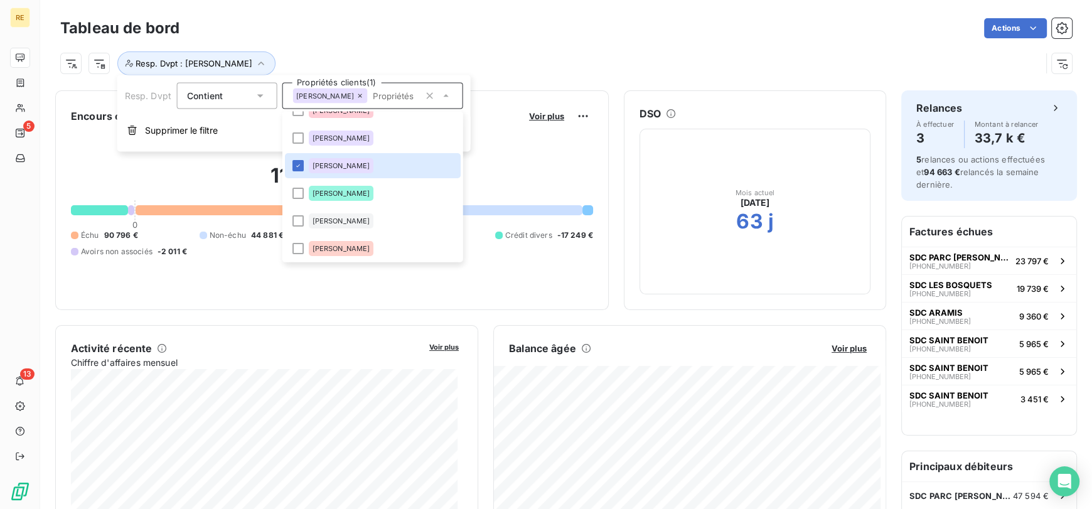
click at [440, 36] on div "Actions" at bounding box center [632, 28] width 877 height 20
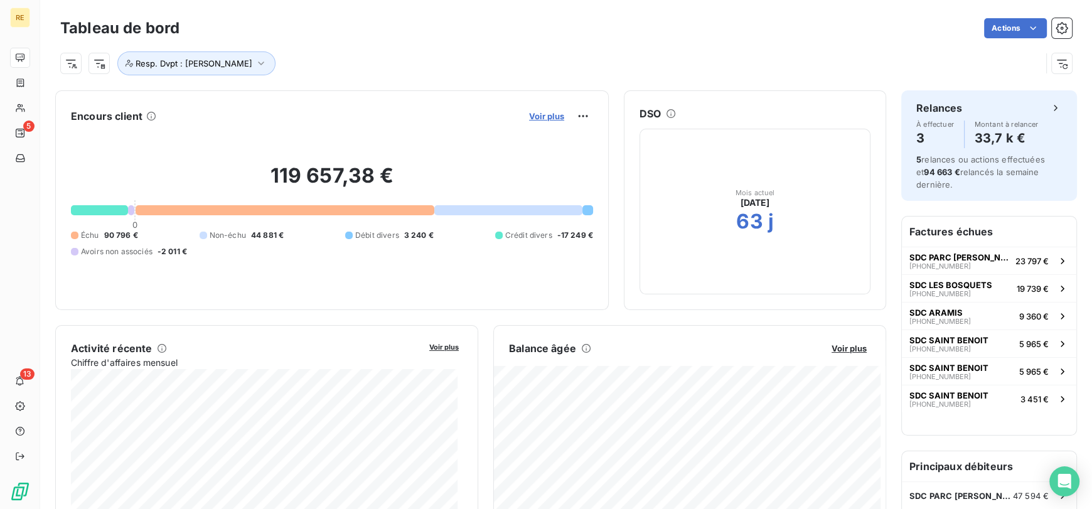
click at [529, 117] on span "Voir plus" at bounding box center [546, 116] width 35 height 10
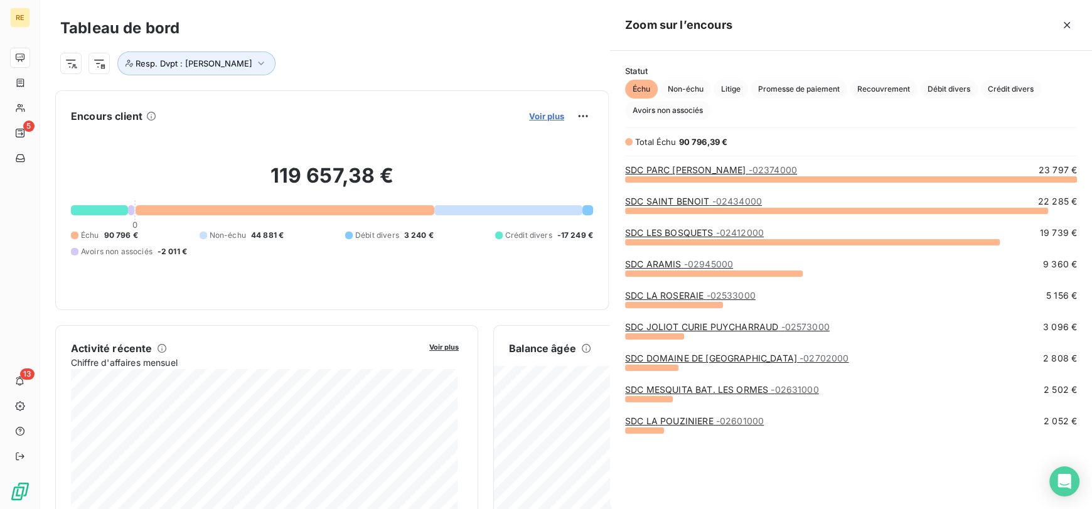
scroll to position [319, 472]
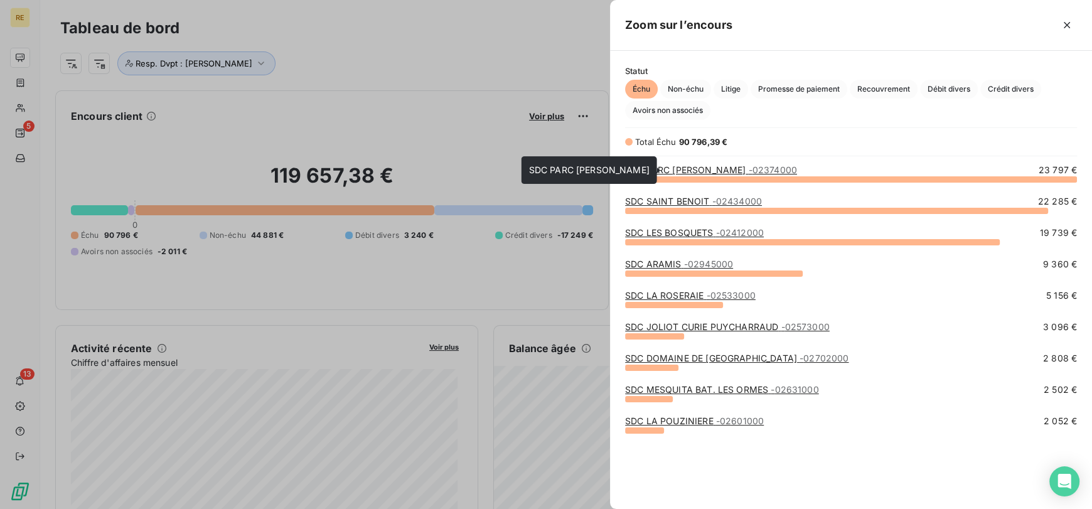
click at [695, 166] on link "SDC PARC [PERSON_NAME] - 02374000" at bounding box center [711, 169] width 172 height 11
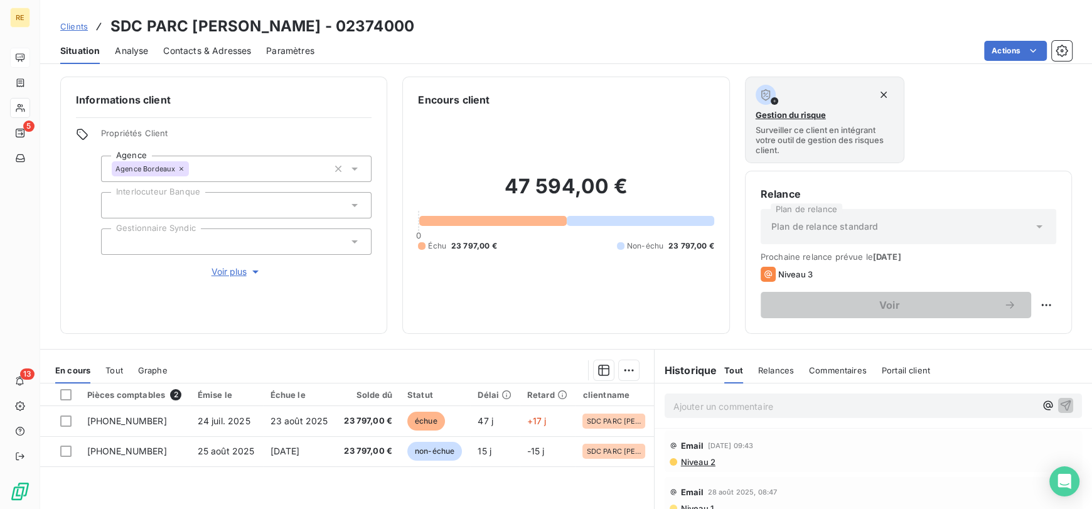
scroll to position [19, 0]
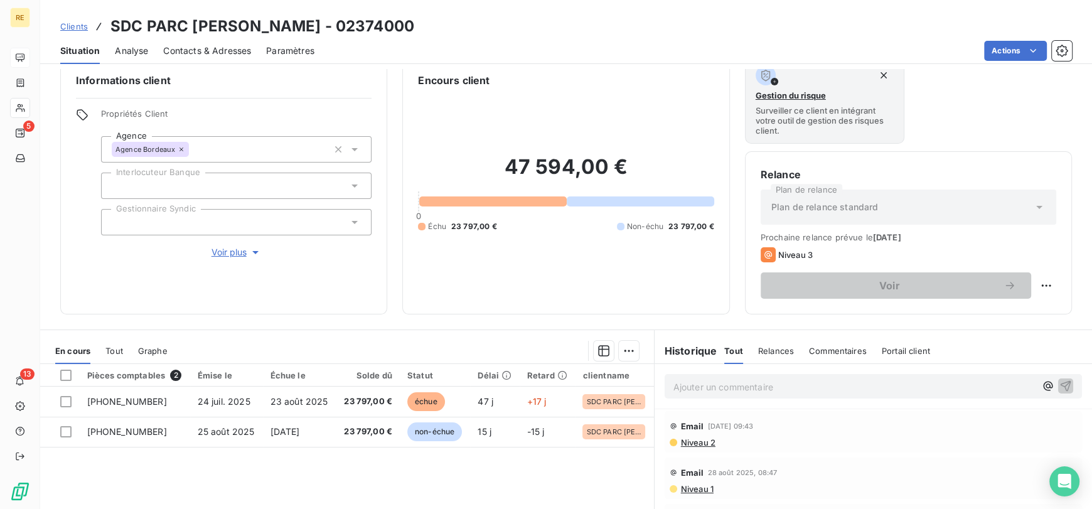
click at [82, 26] on span "Clients" at bounding box center [74, 26] width 28 height 10
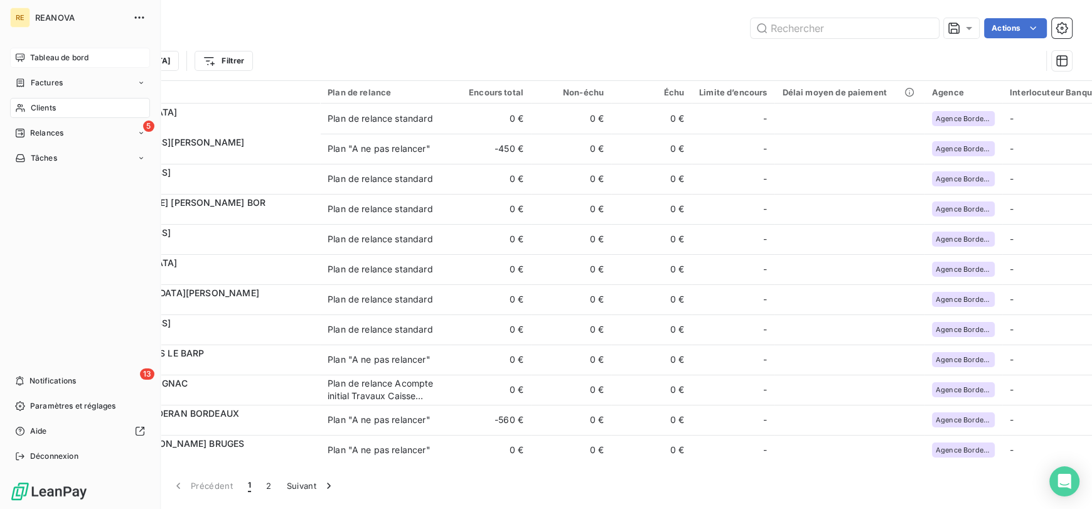
click at [60, 56] on span "Tableau de bord" at bounding box center [59, 57] width 58 height 11
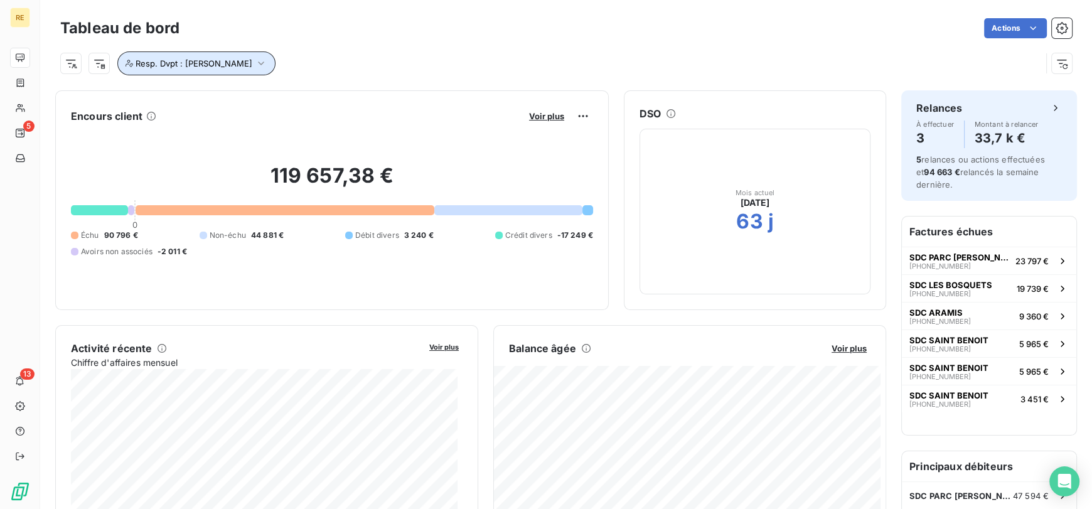
click at [243, 66] on span "Resp. Dvpt : [PERSON_NAME]" at bounding box center [193, 63] width 117 height 10
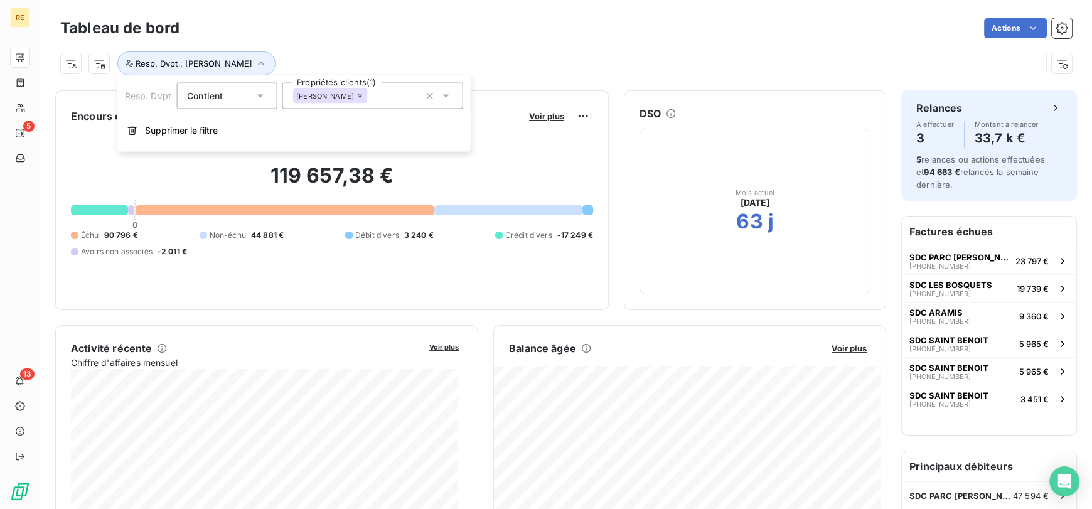
click at [349, 51] on div "Resp. Dvpt : [PERSON_NAME]" at bounding box center [550, 63] width 980 height 24
click at [538, 112] on span "Voir plus" at bounding box center [546, 116] width 35 height 10
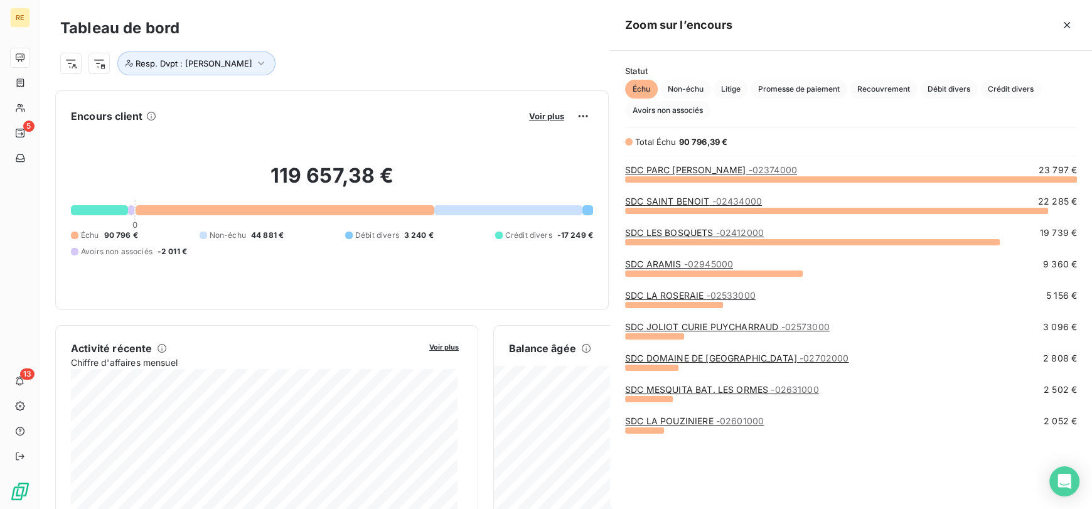
scroll to position [499, 472]
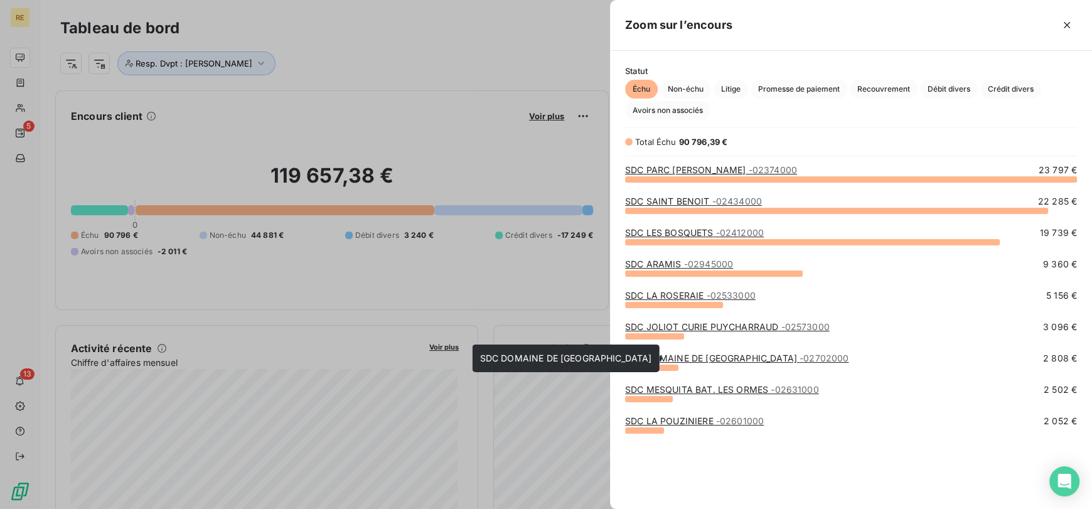
click at [742, 357] on link "SDC [GEOGRAPHIC_DATA] - 02702000" at bounding box center [736, 358] width 223 height 11
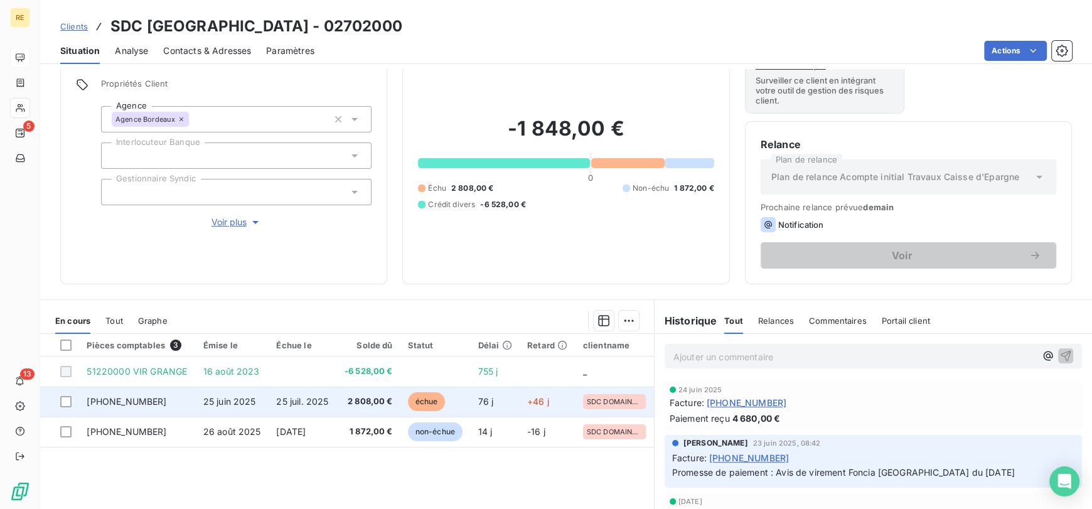
scroll to position [49, 0]
click at [370, 396] on span "2 808,00 €" at bounding box center [368, 402] width 48 height 13
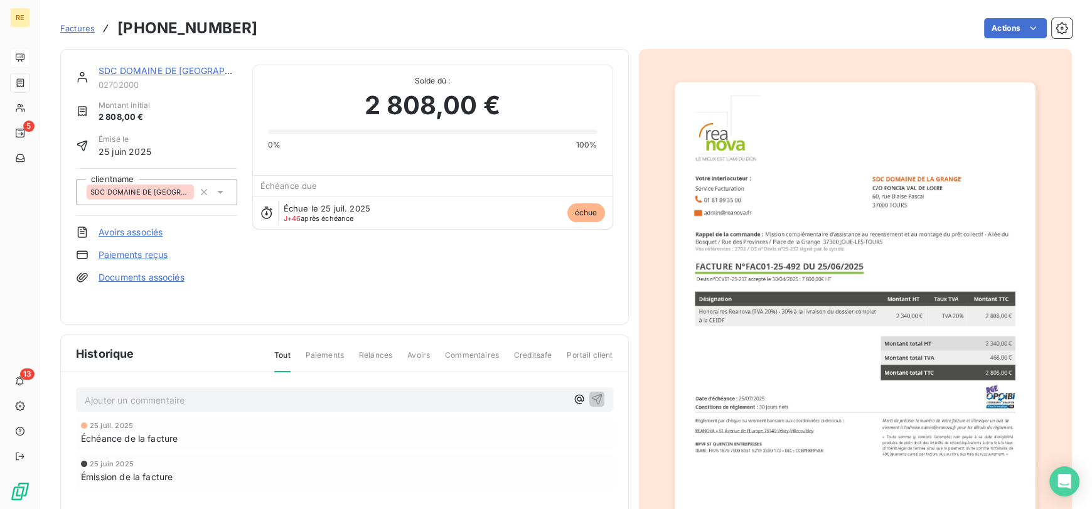
click at [855, 127] on img "button" at bounding box center [854, 337] width 361 height 511
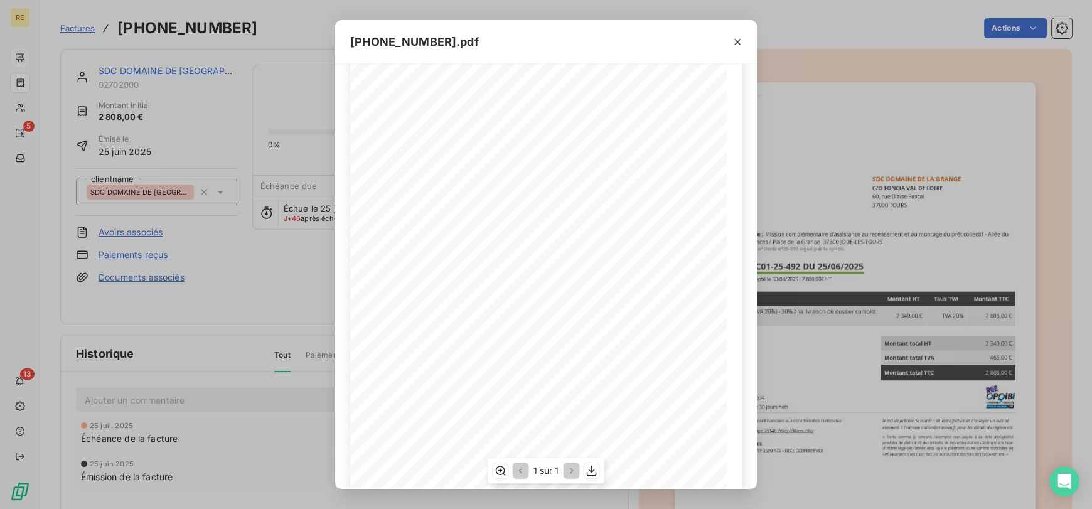
scroll to position [137, 0]
click at [590, 471] on icon "button" at bounding box center [592, 470] width 10 height 11
click at [731, 41] on icon "button" at bounding box center [737, 42] width 13 height 13
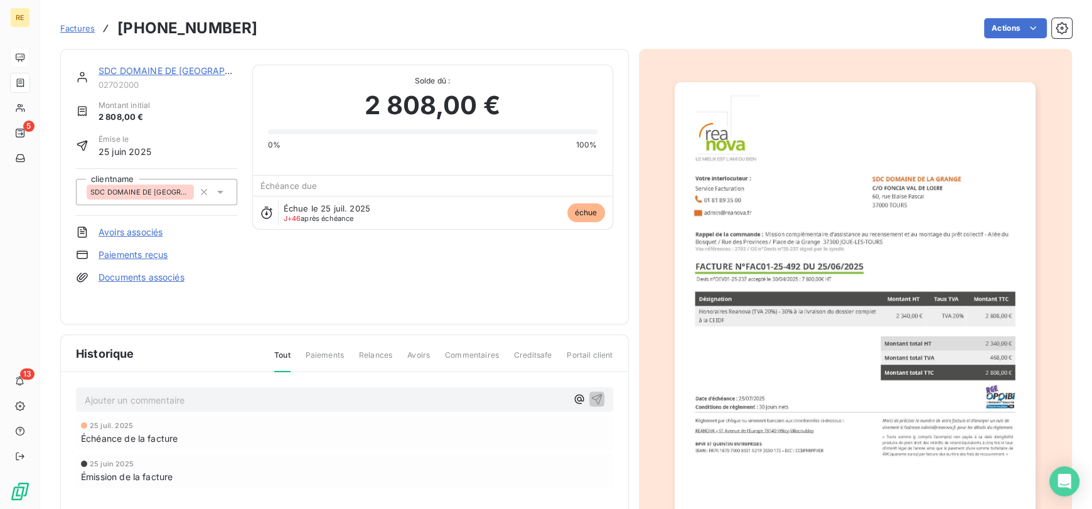
click at [80, 29] on span "Factures" at bounding box center [77, 28] width 35 height 10
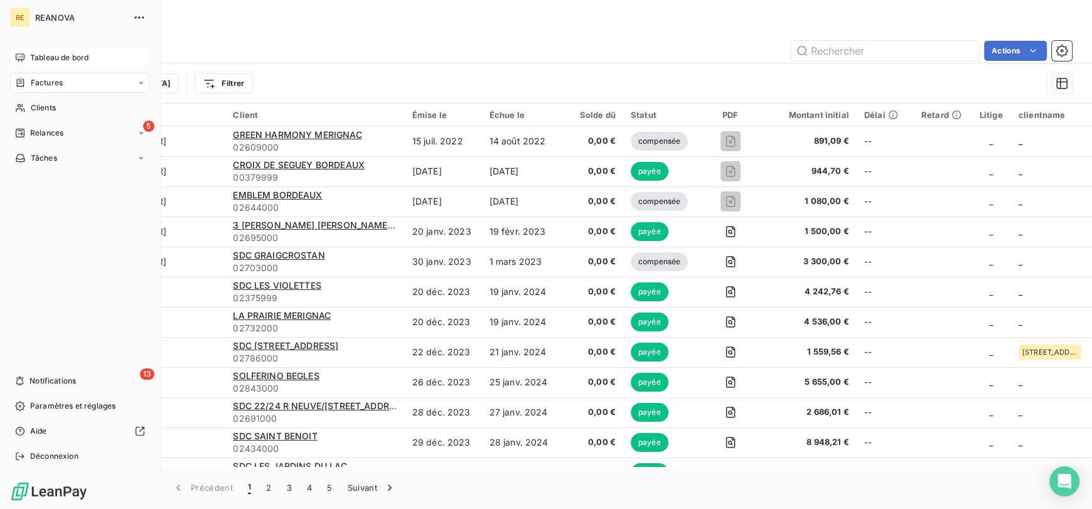
click at [43, 58] on span "Tableau de bord" at bounding box center [59, 57] width 58 height 11
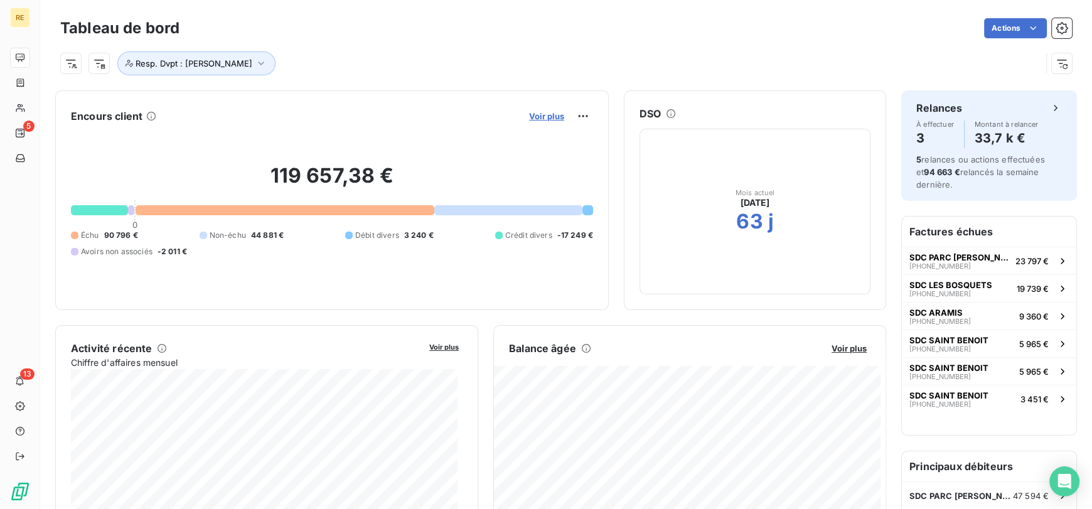
click at [540, 117] on span "Voir plus" at bounding box center [546, 116] width 35 height 10
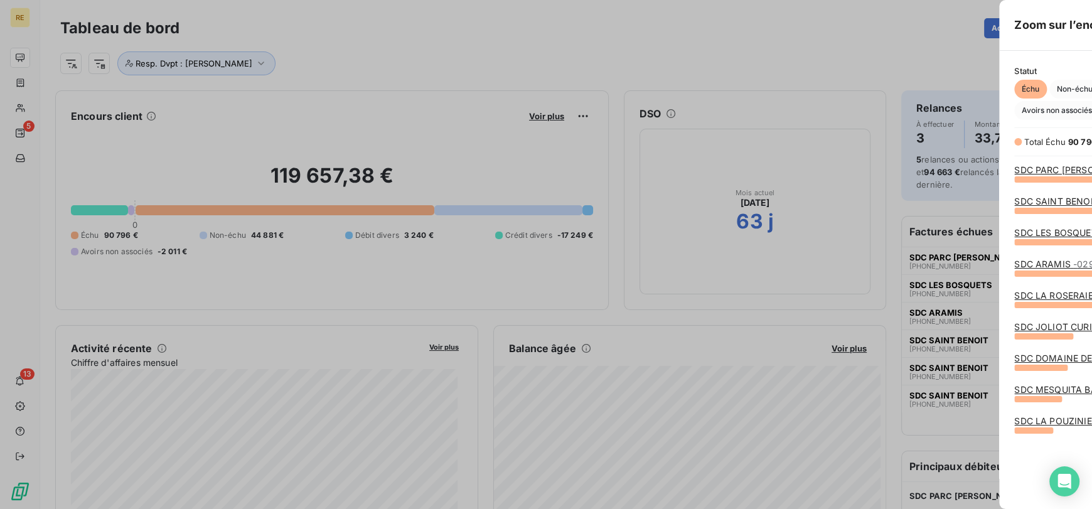
scroll to position [499, 472]
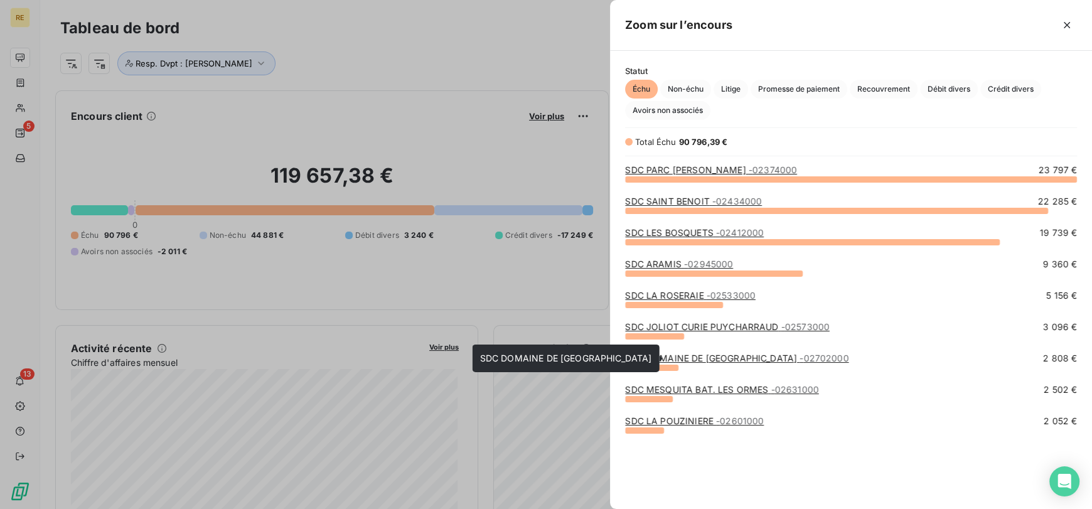
click at [752, 358] on link "SDC [GEOGRAPHIC_DATA] - 02702000" at bounding box center [736, 358] width 223 height 11
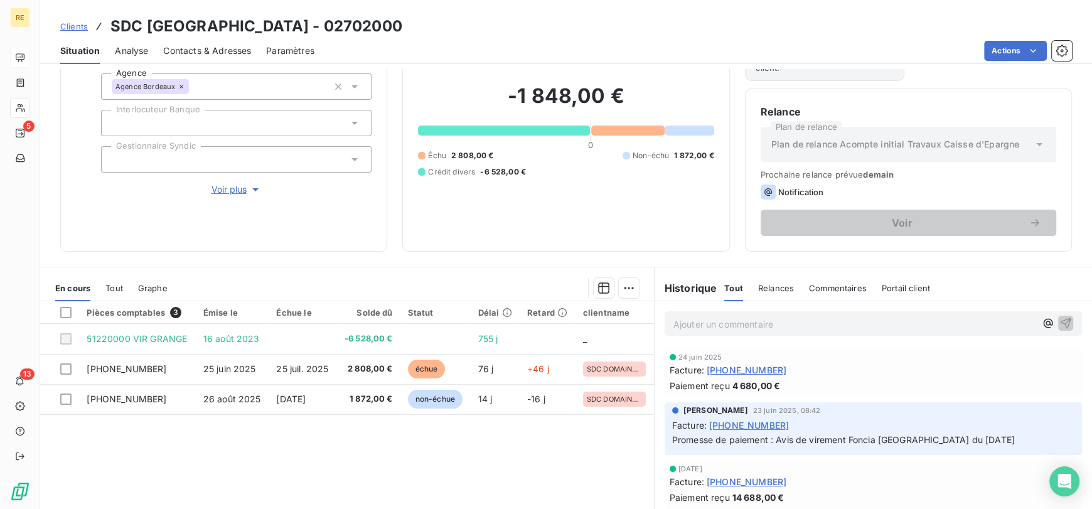
scroll to position [92, 0]
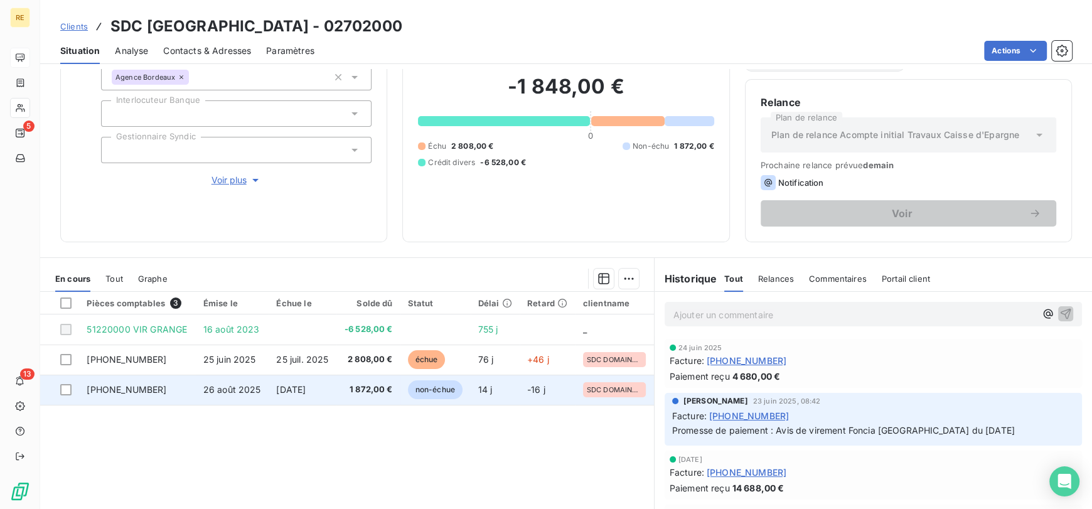
click at [400, 384] on td "1 872,00 €" at bounding box center [367, 390] width 63 height 30
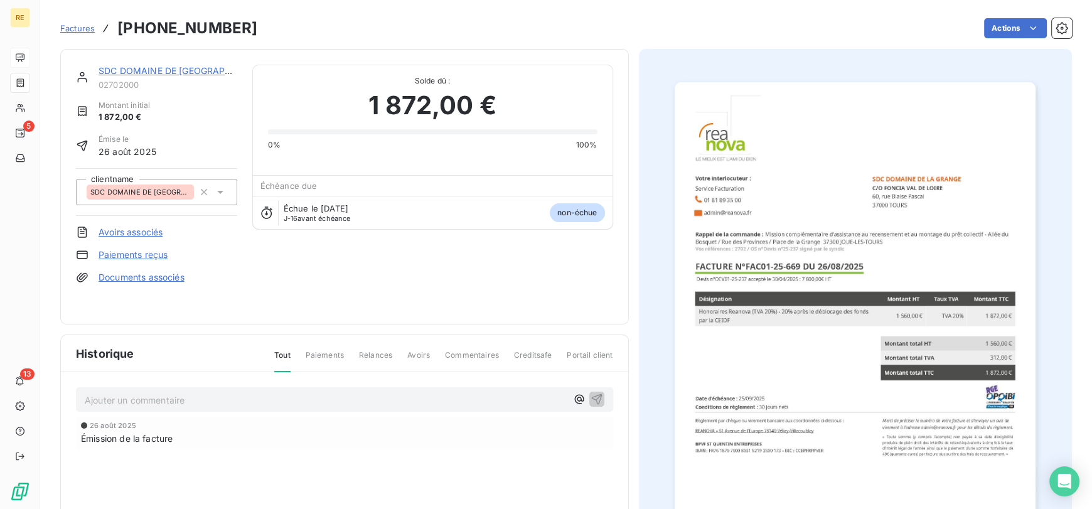
click at [93, 29] on span "Factures" at bounding box center [77, 28] width 35 height 10
